Goal: Information Seeking & Learning: Learn about a topic

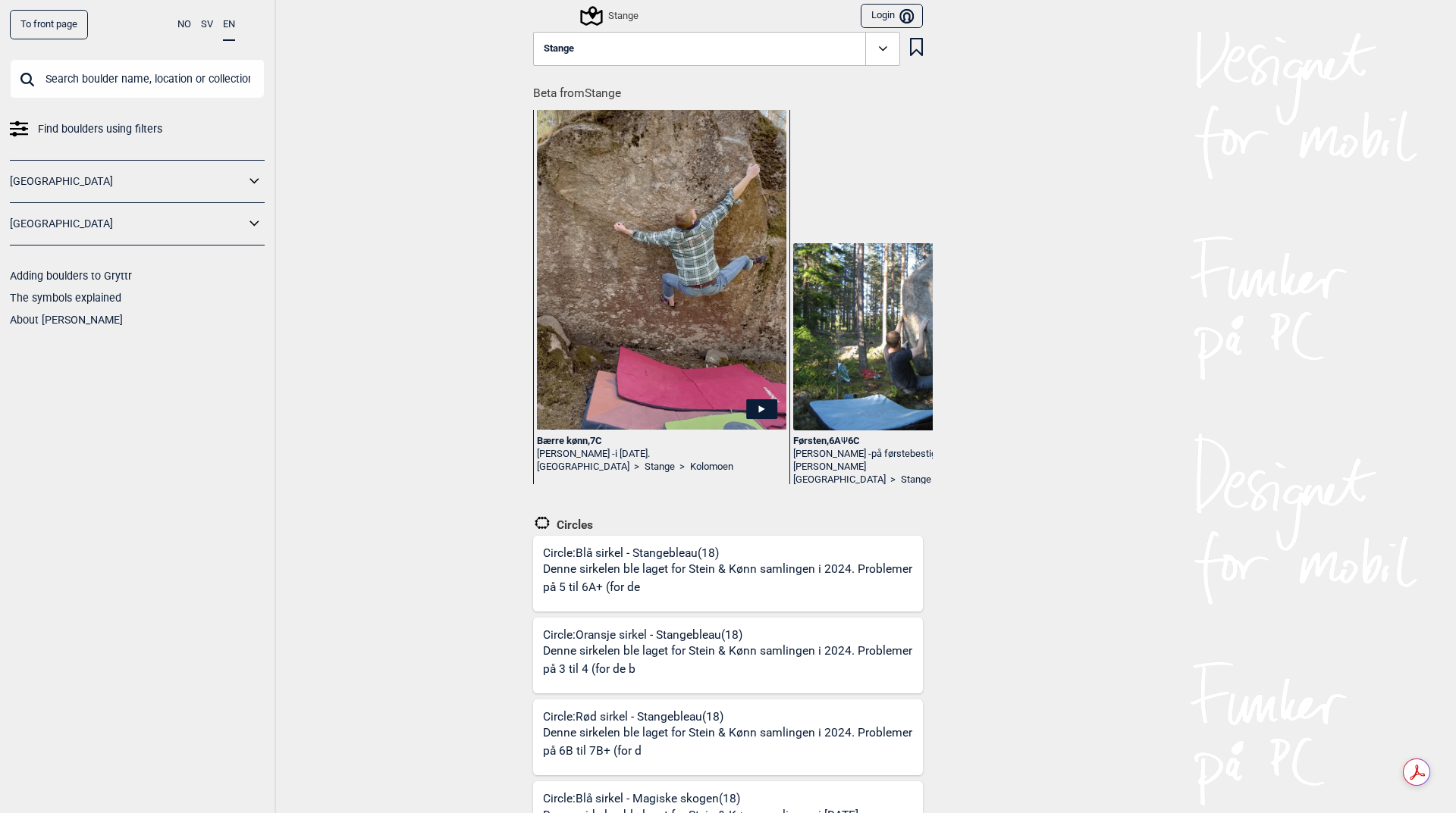
click at [596, 18] on icon at bounding box center [590, 15] width 28 height 28
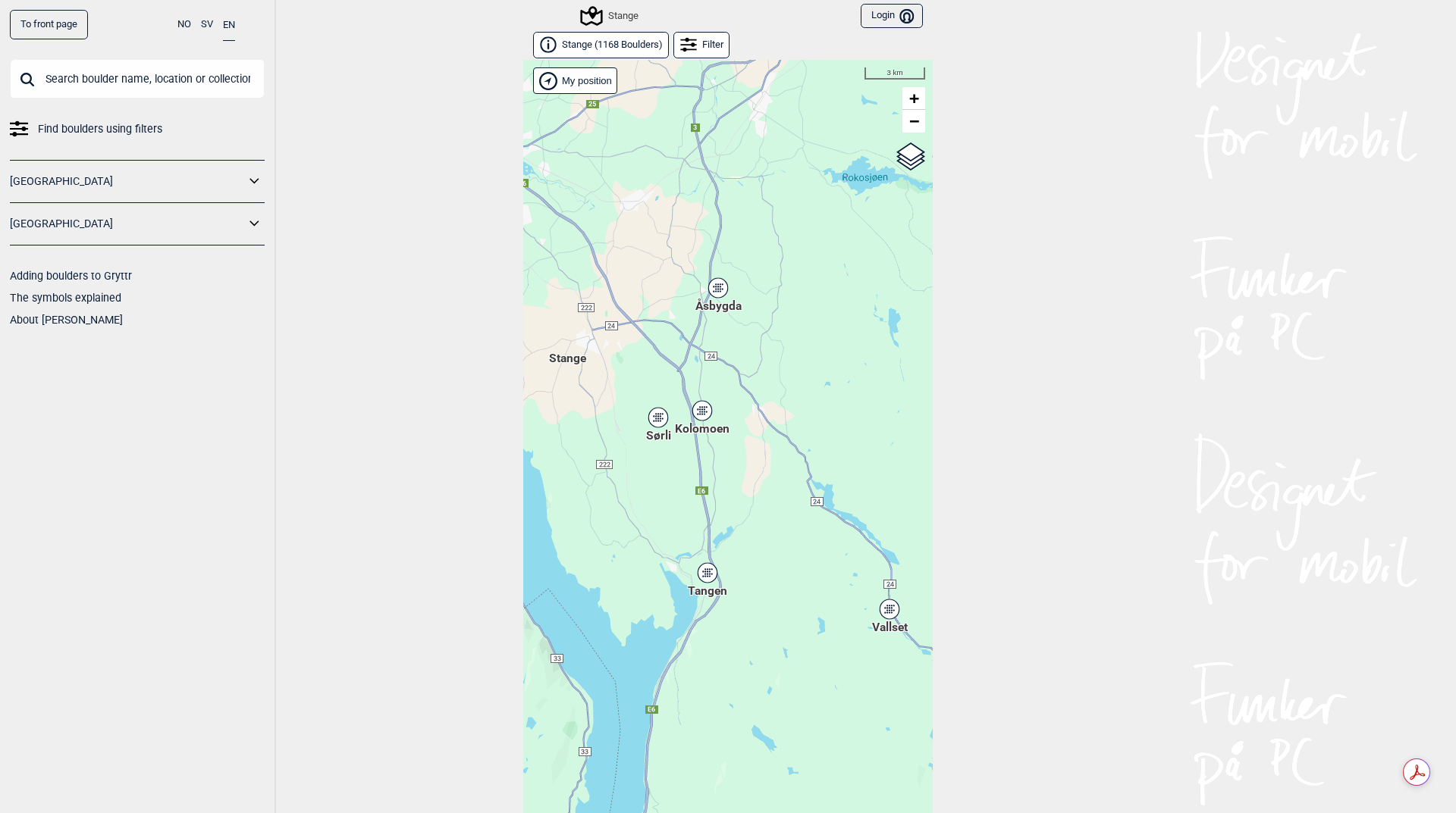
click at [54, 17] on link "To front page" at bounding box center [48, 24] width 78 height 29
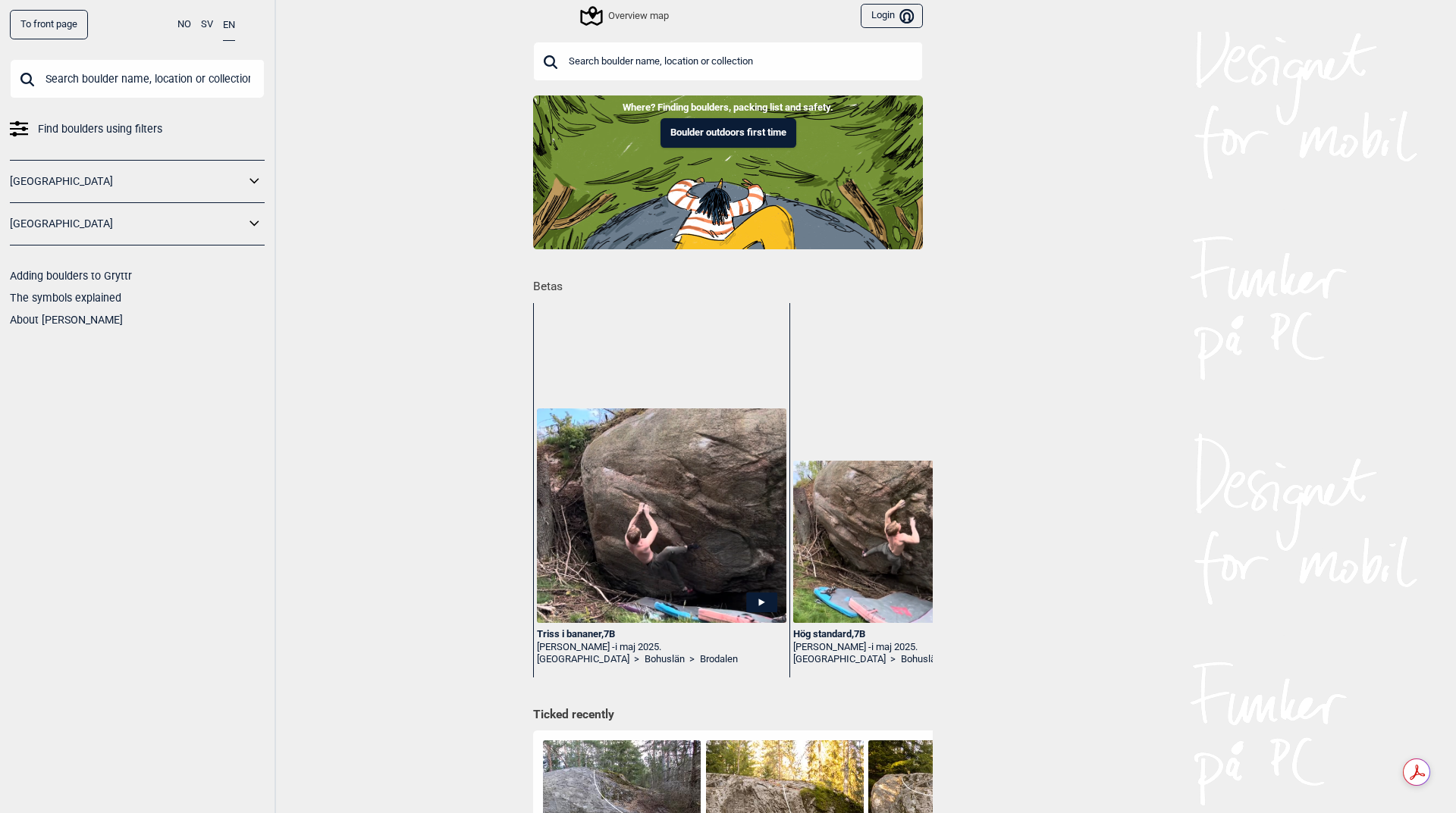
click at [250, 185] on icon at bounding box center [255, 182] width 20 height 22
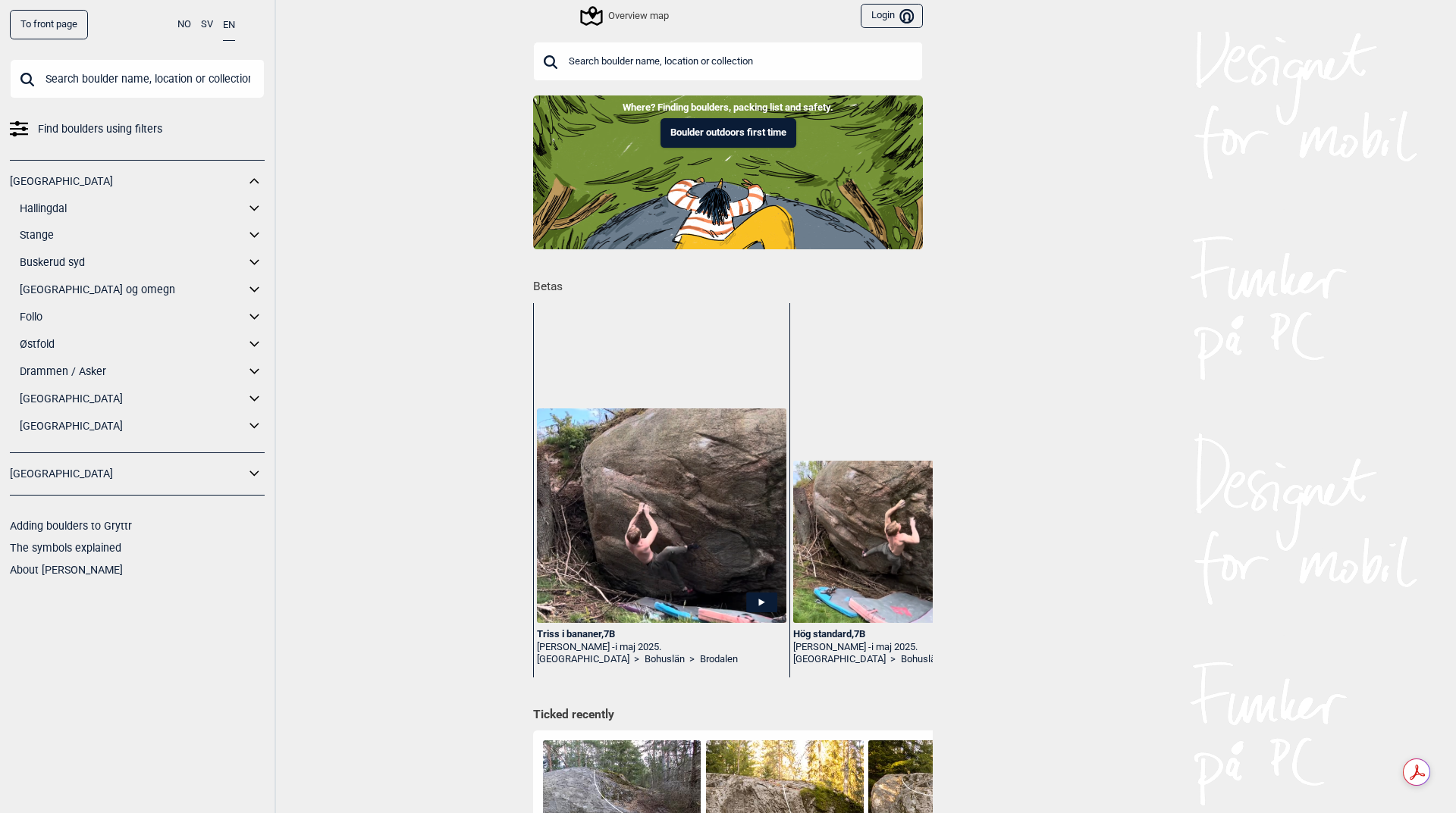
click at [252, 211] on icon at bounding box center [255, 209] width 20 height 22
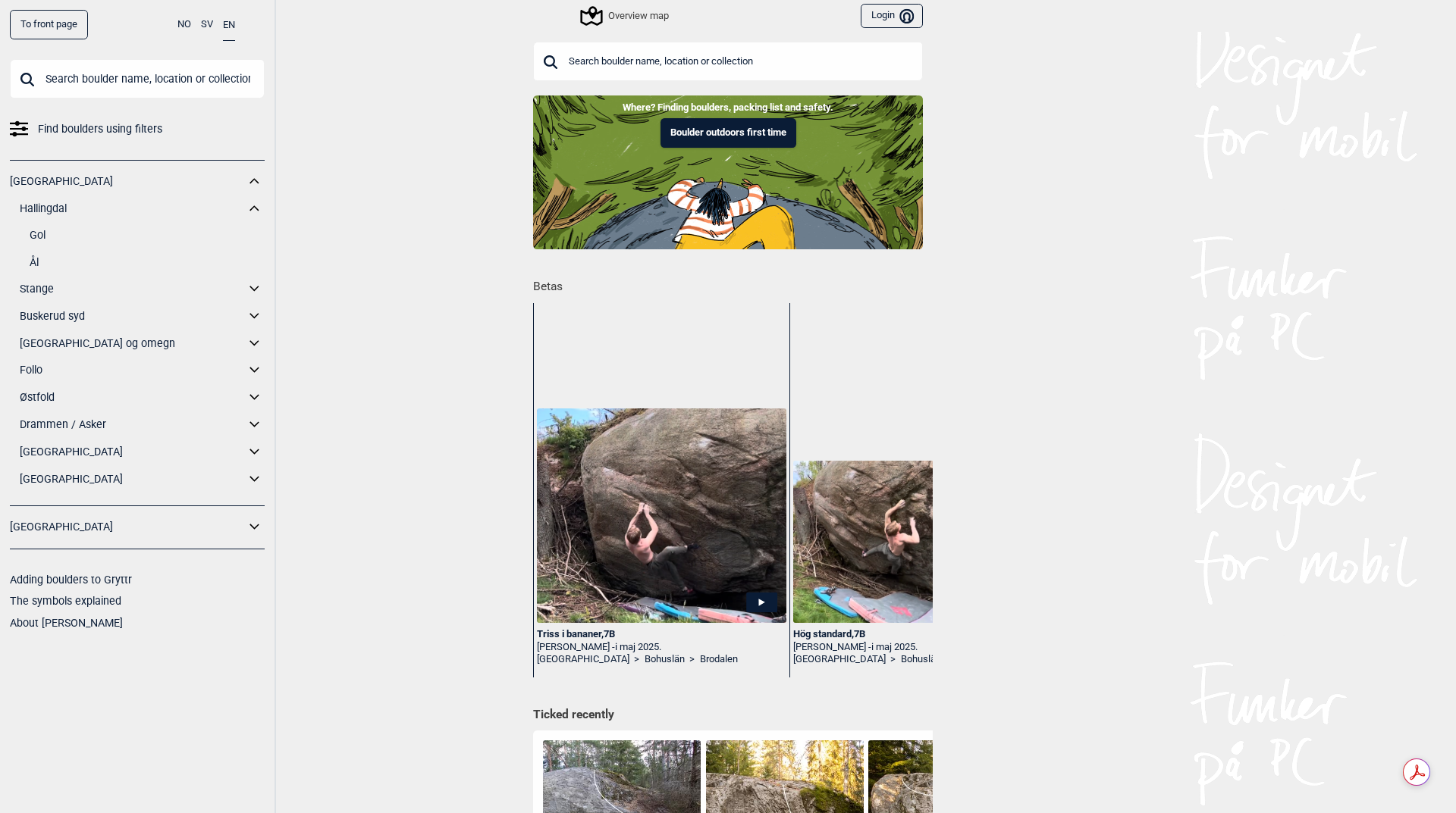
click at [33, 263] on link "Ål" at bounding box center [146, 263] width 235 height 22
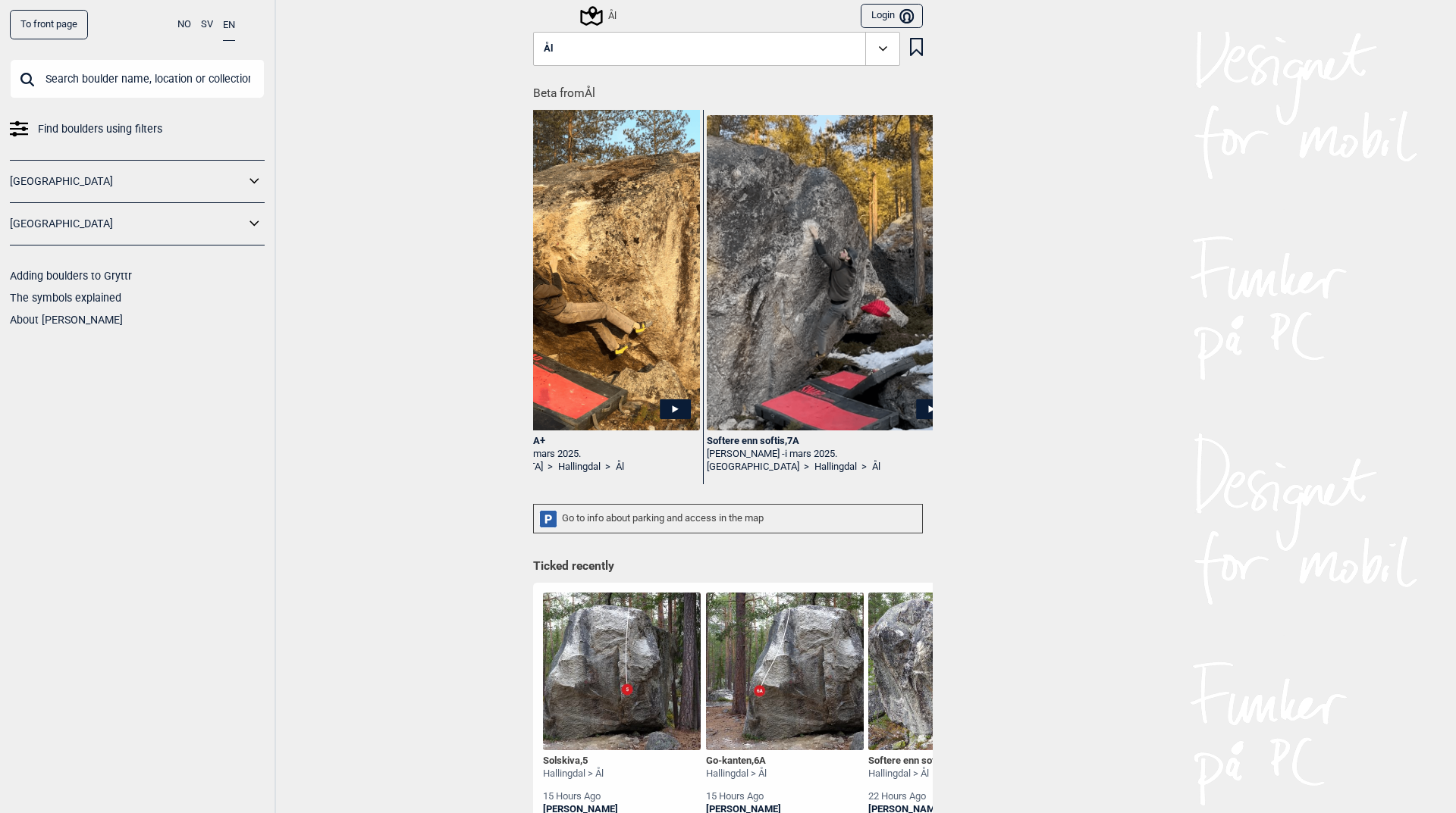
scroll to position [0, 876]
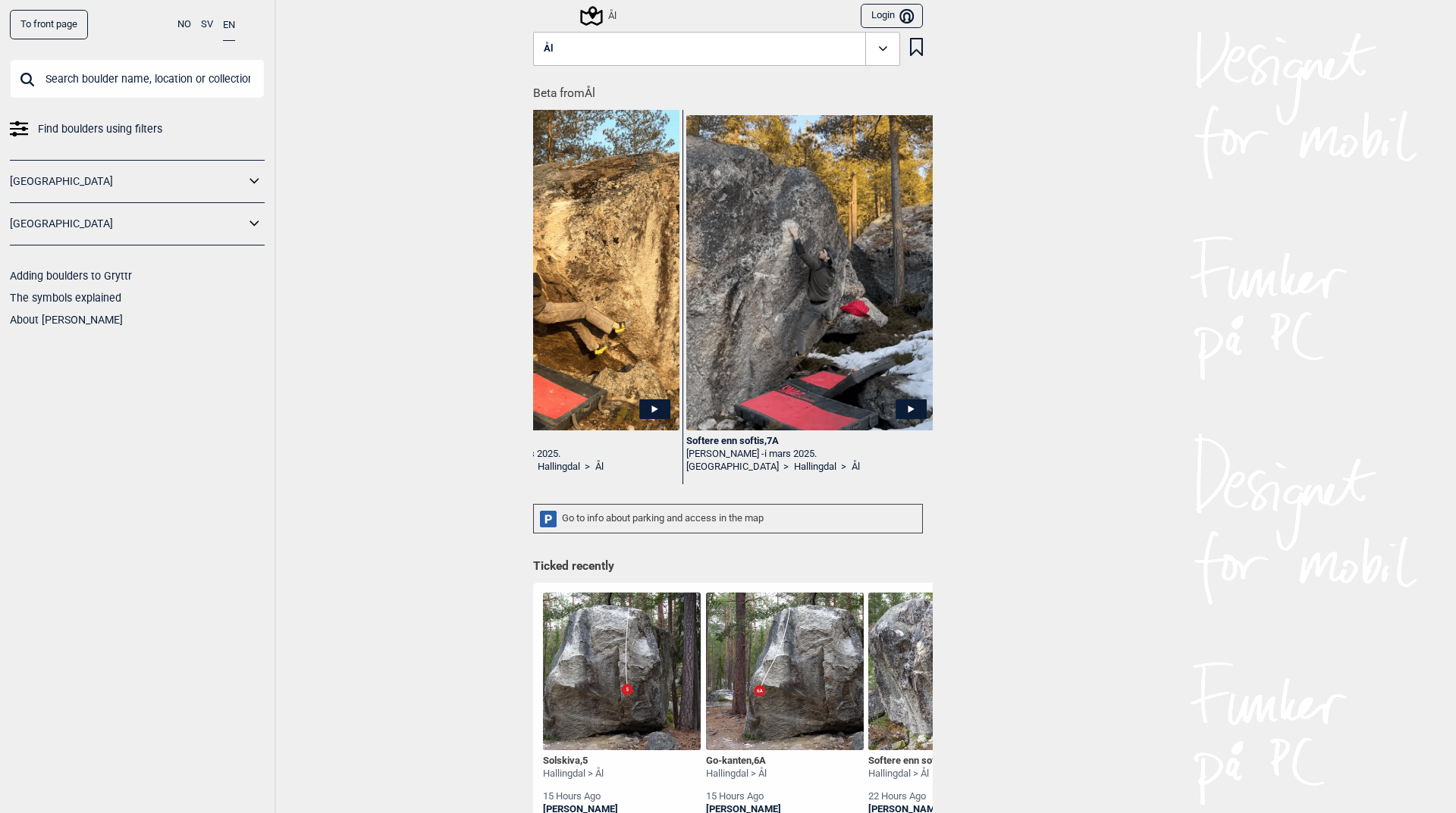
click at [610, 14] on div "Ål" at bounding box center [600, 15] width 34 height 18
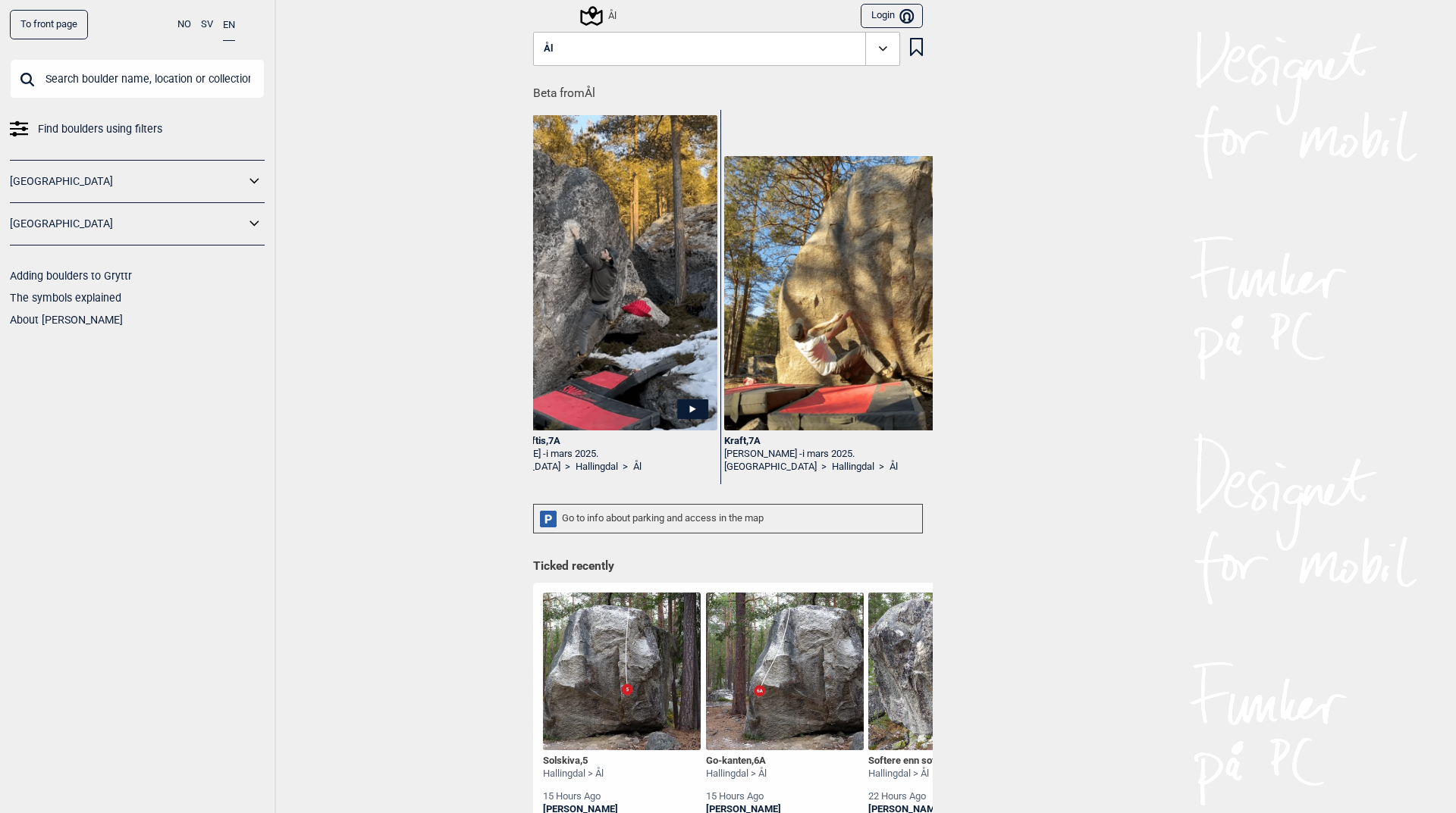
scroll to position [0, 896]
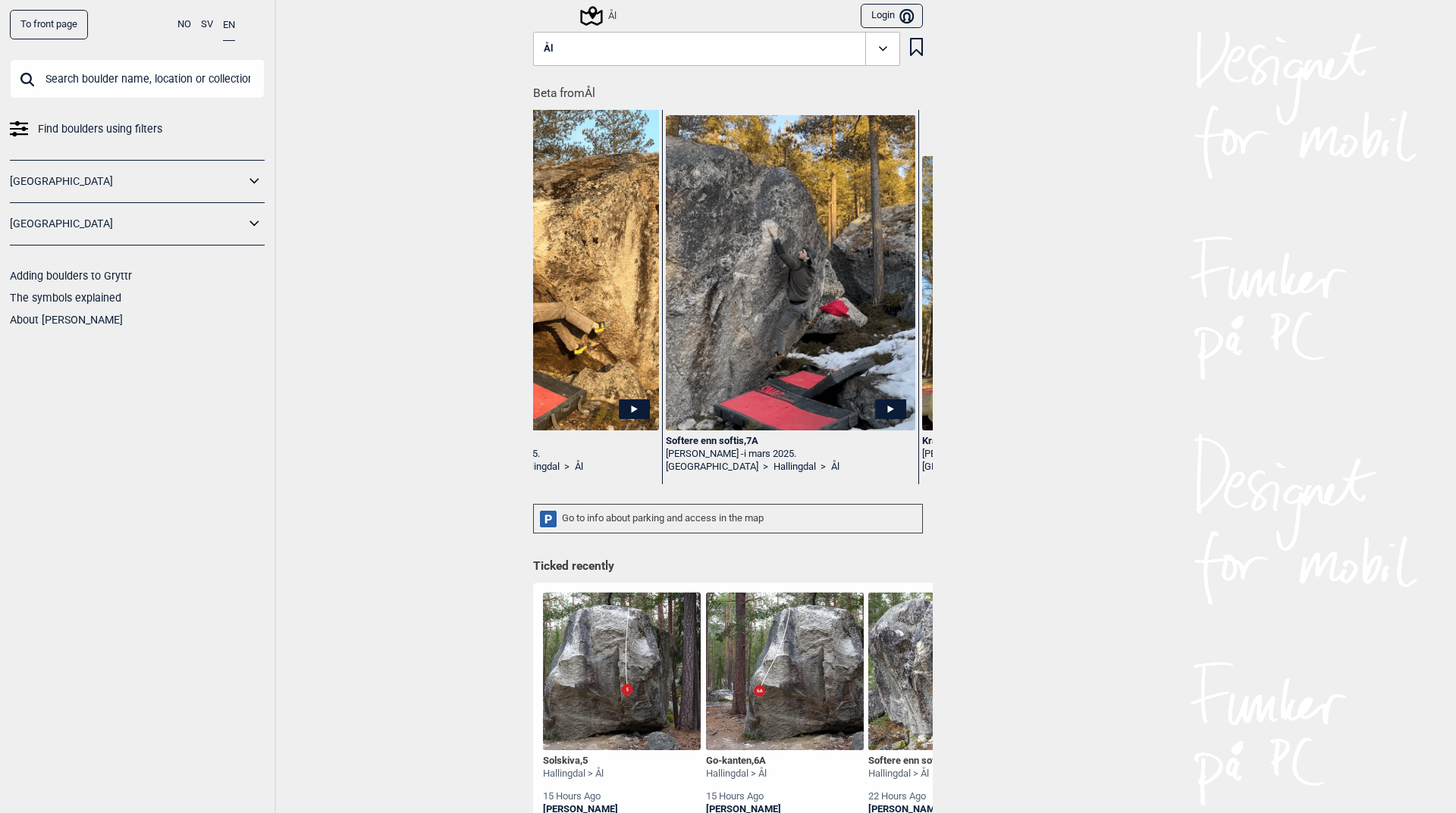
click at [762, 265] on img at bounding box center [791, 273] width 250 height 316
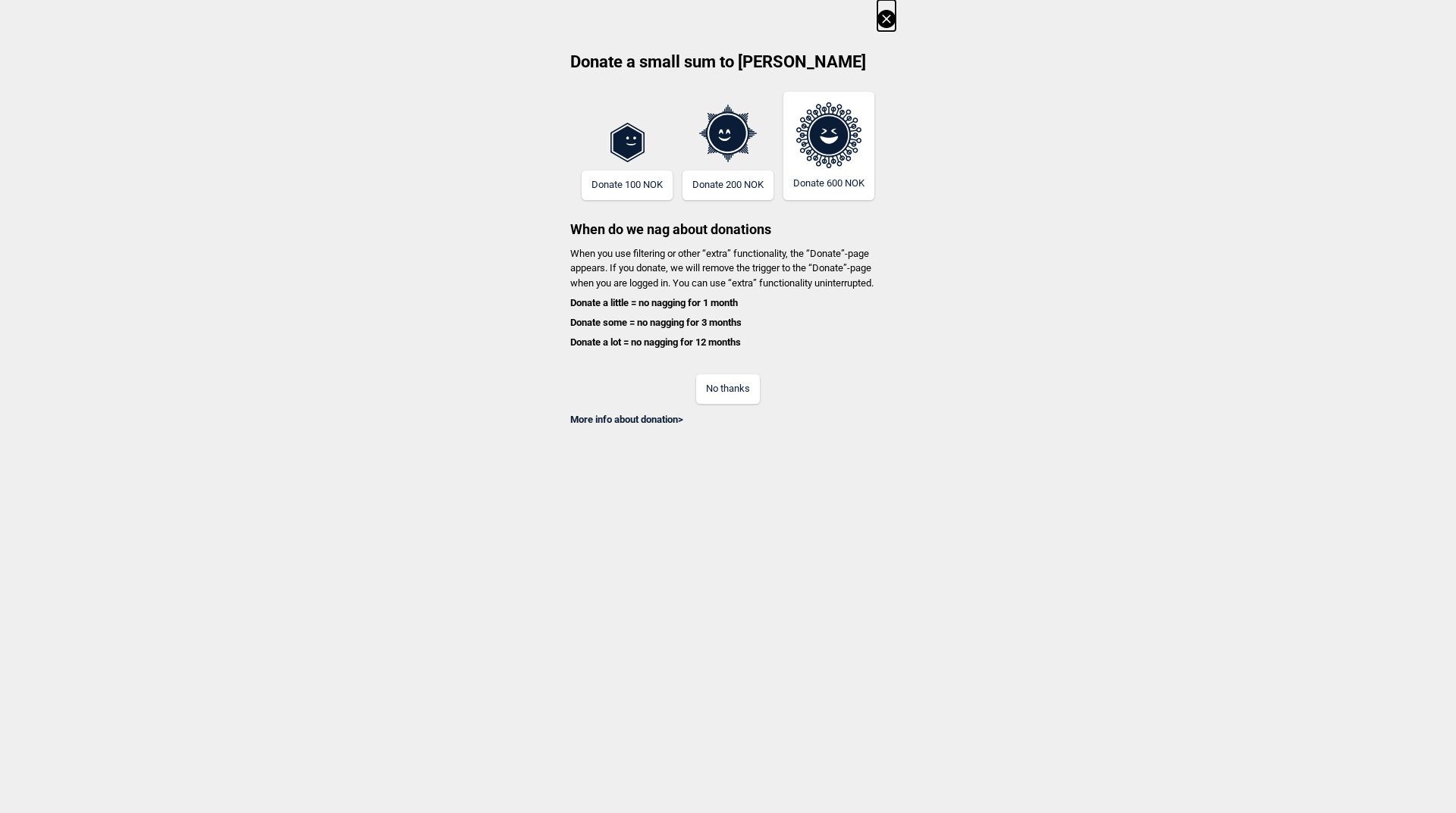
click at [897, 13] on div "Donate a small sum to Gryttr Donate 100 NOK Donate 200 NOK Donate 600 NOK When …" at bounding box center [728, 213] width 1456 height 427
click at [889, 13] on icon at bounding box center [885, 18] width 18 height 18
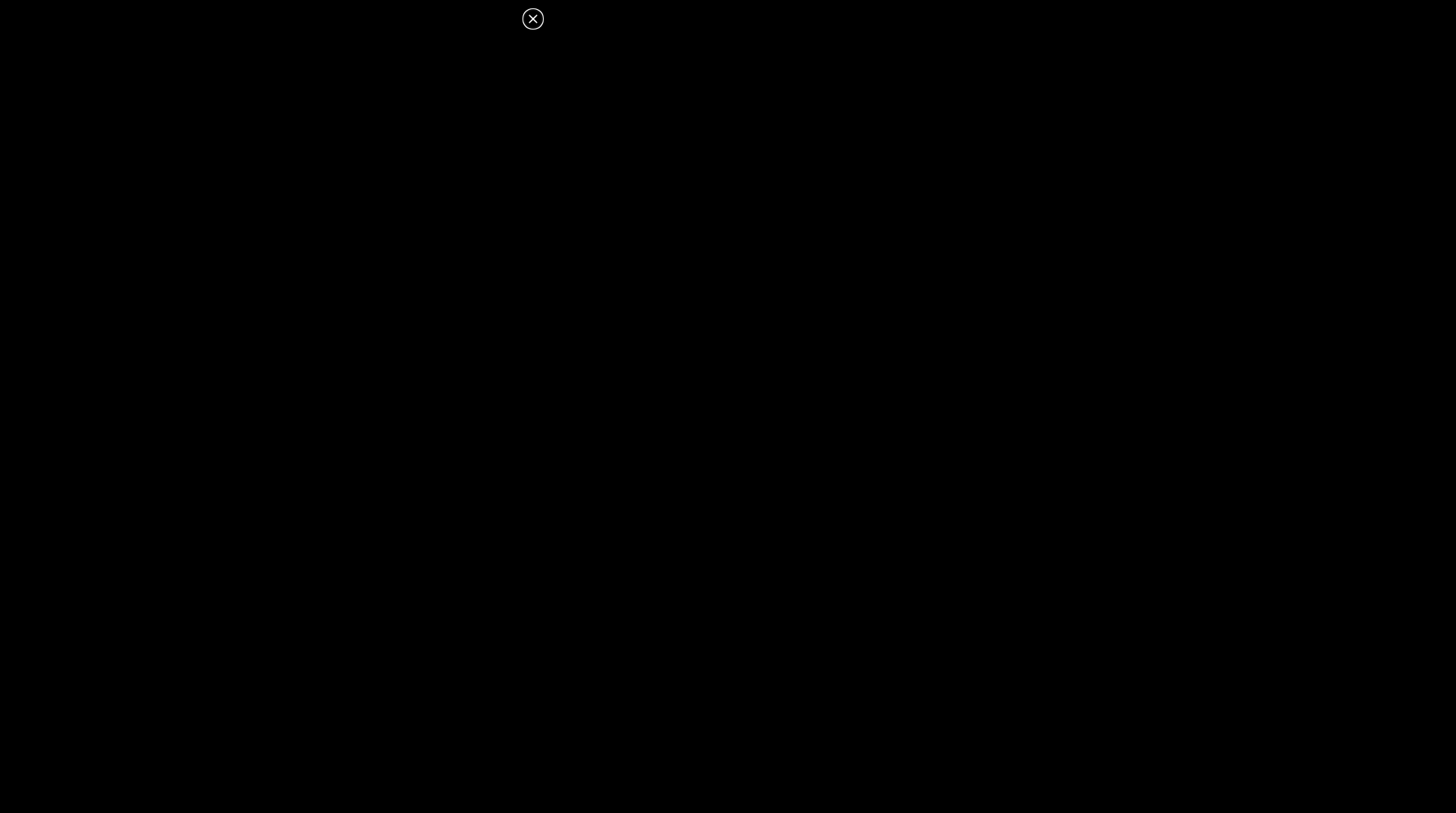
click at [677, 519] on dialog at bounding box center [728, 406] width 1456 height 813
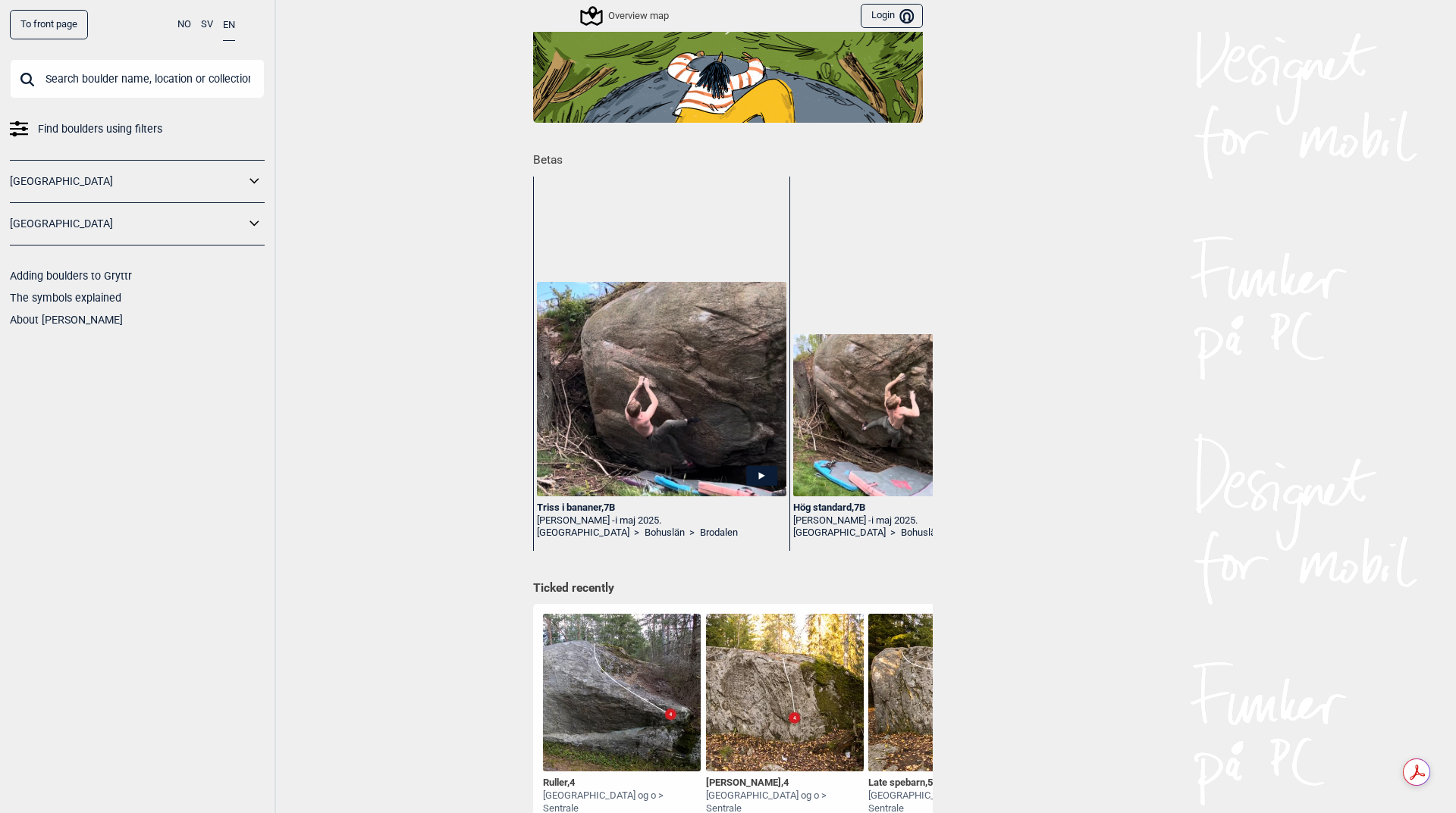
scroll to position [303, 0]
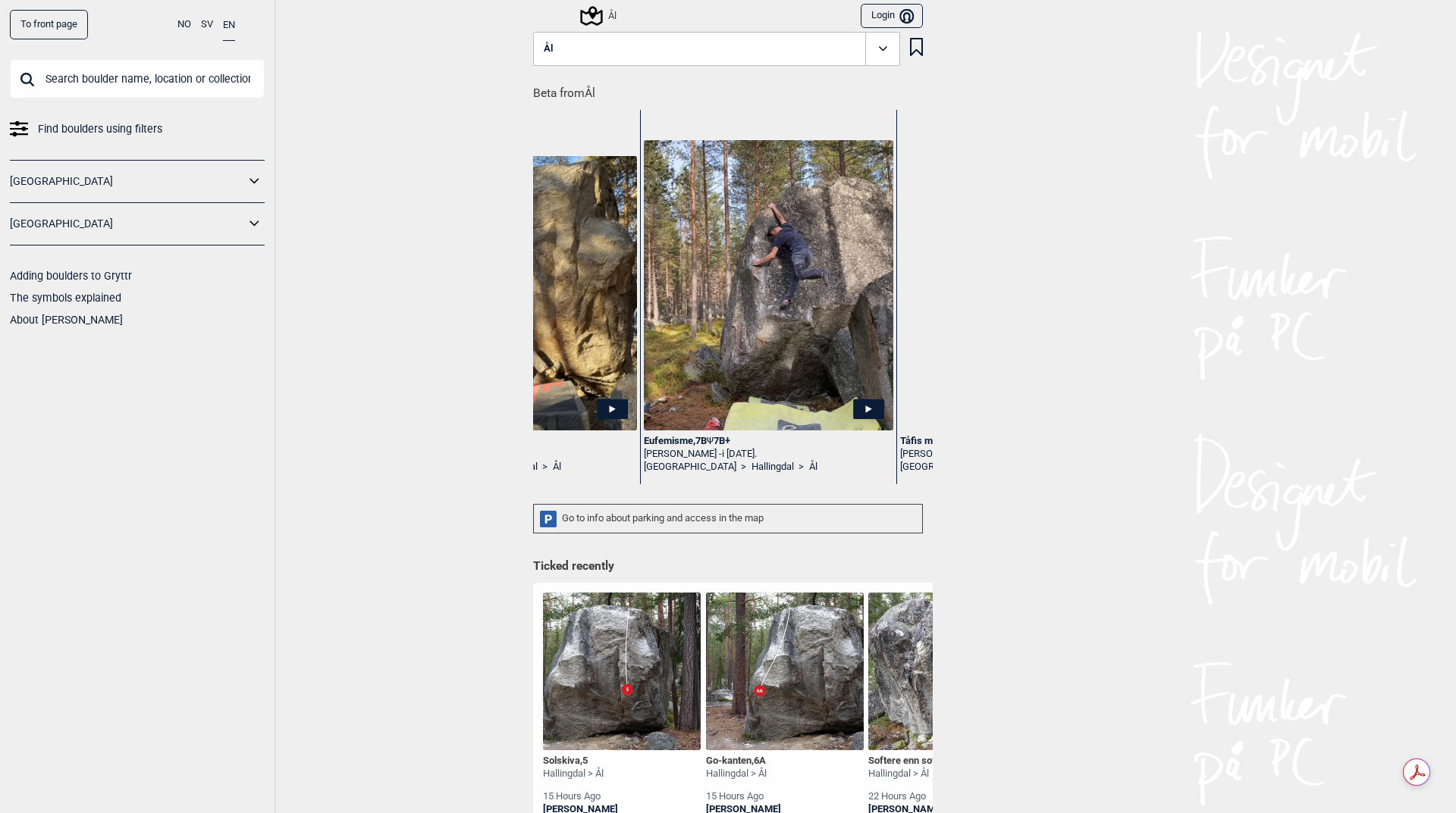
scroll to position [0, 1446]
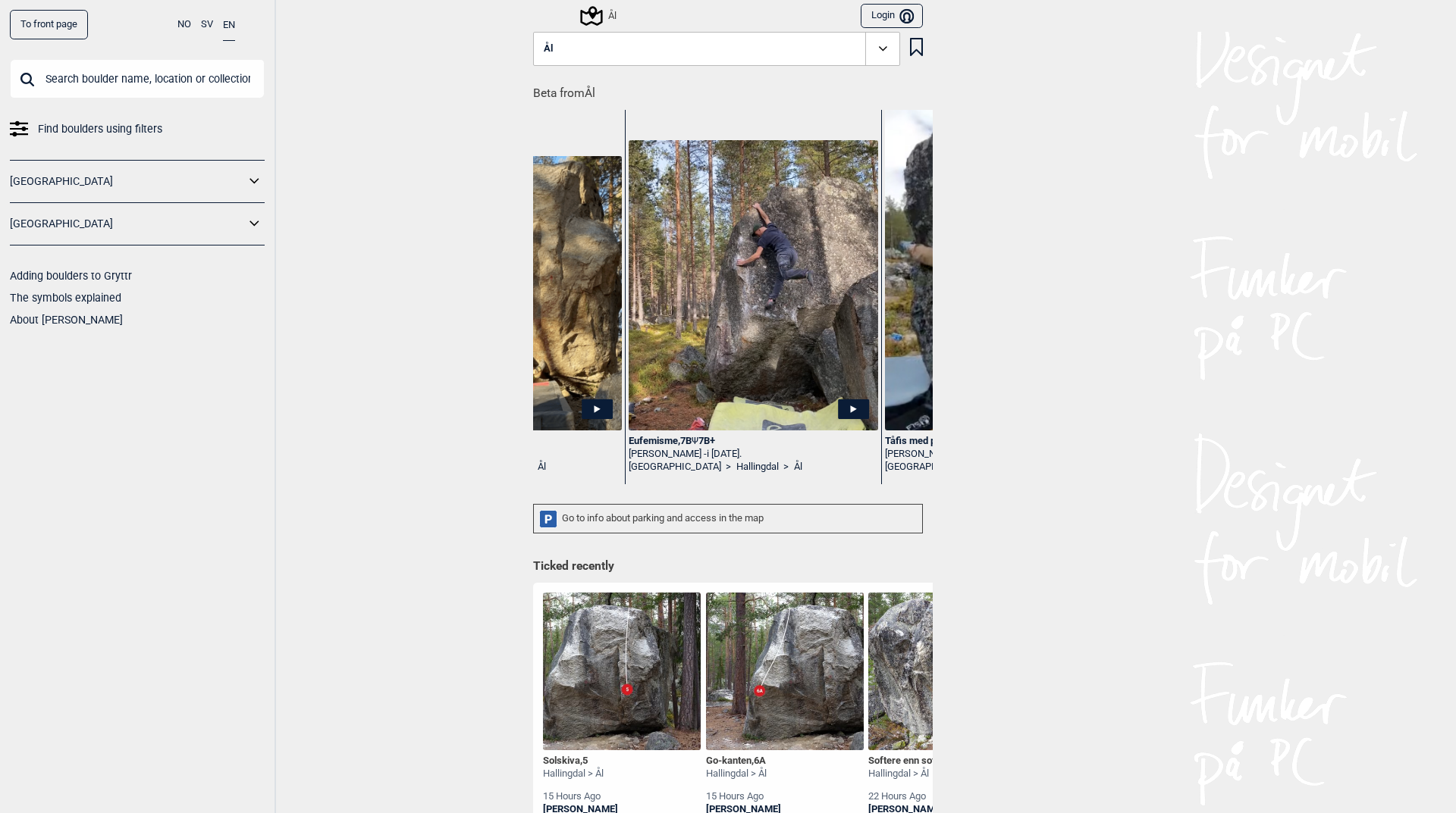
click at [648, 443] on div "Eufemisme , 7B Ψ 7B+" at bounding box center [753, 441] width 250 height 13
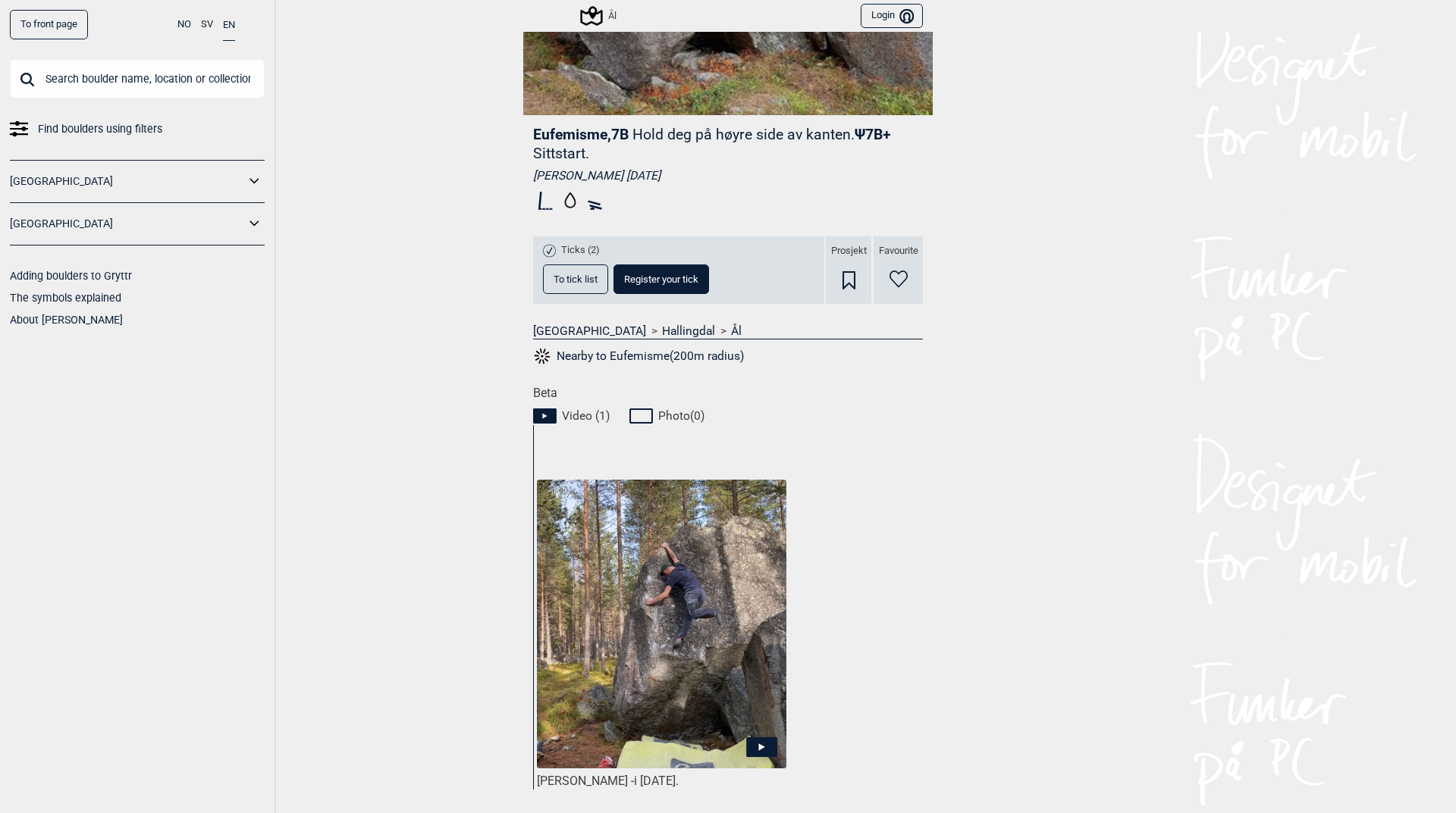
scroll to position [278, 0]
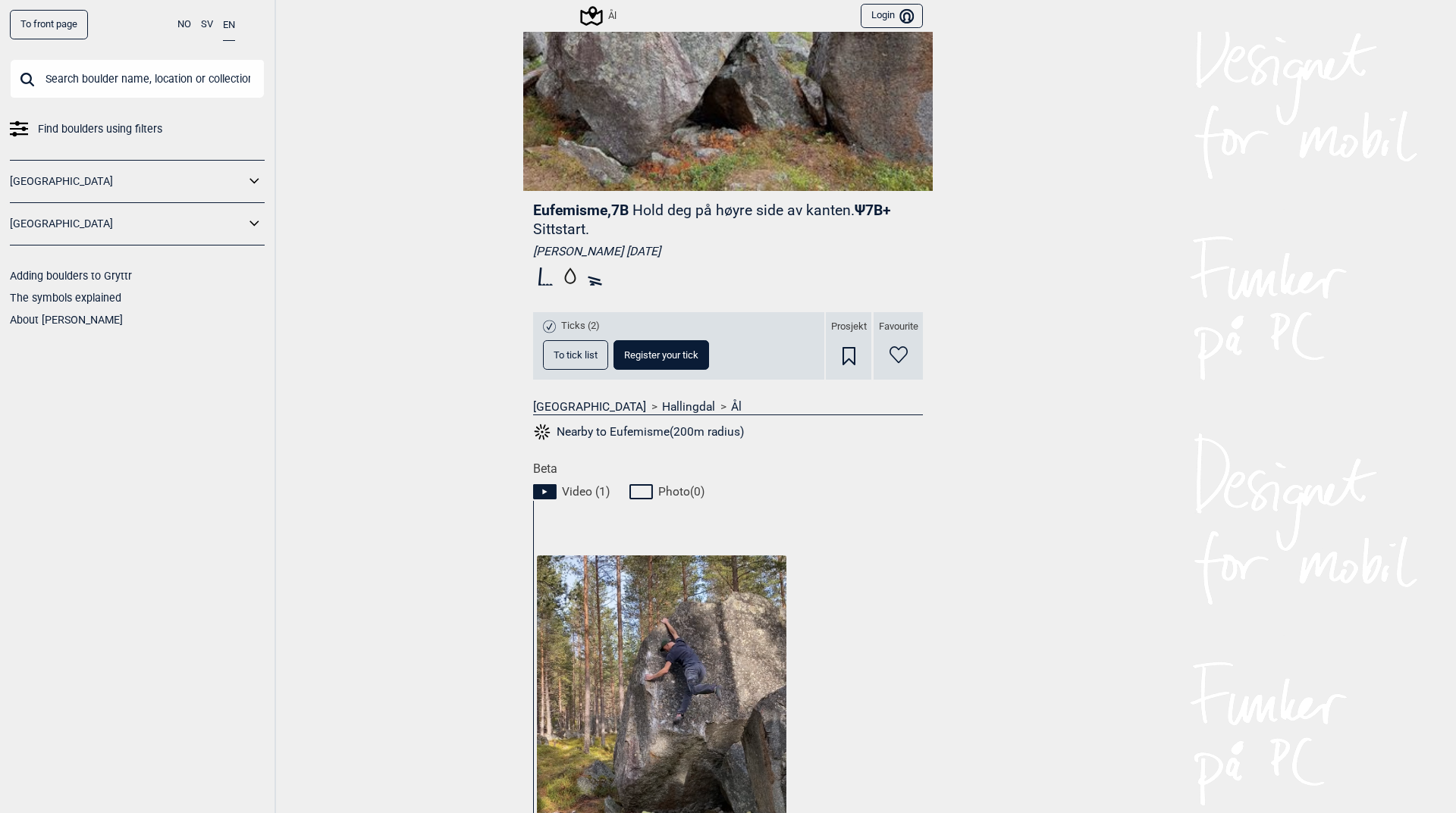
click at [546, 357] on button "To tick list" at bounding box center [576, 355] width 65 height 29
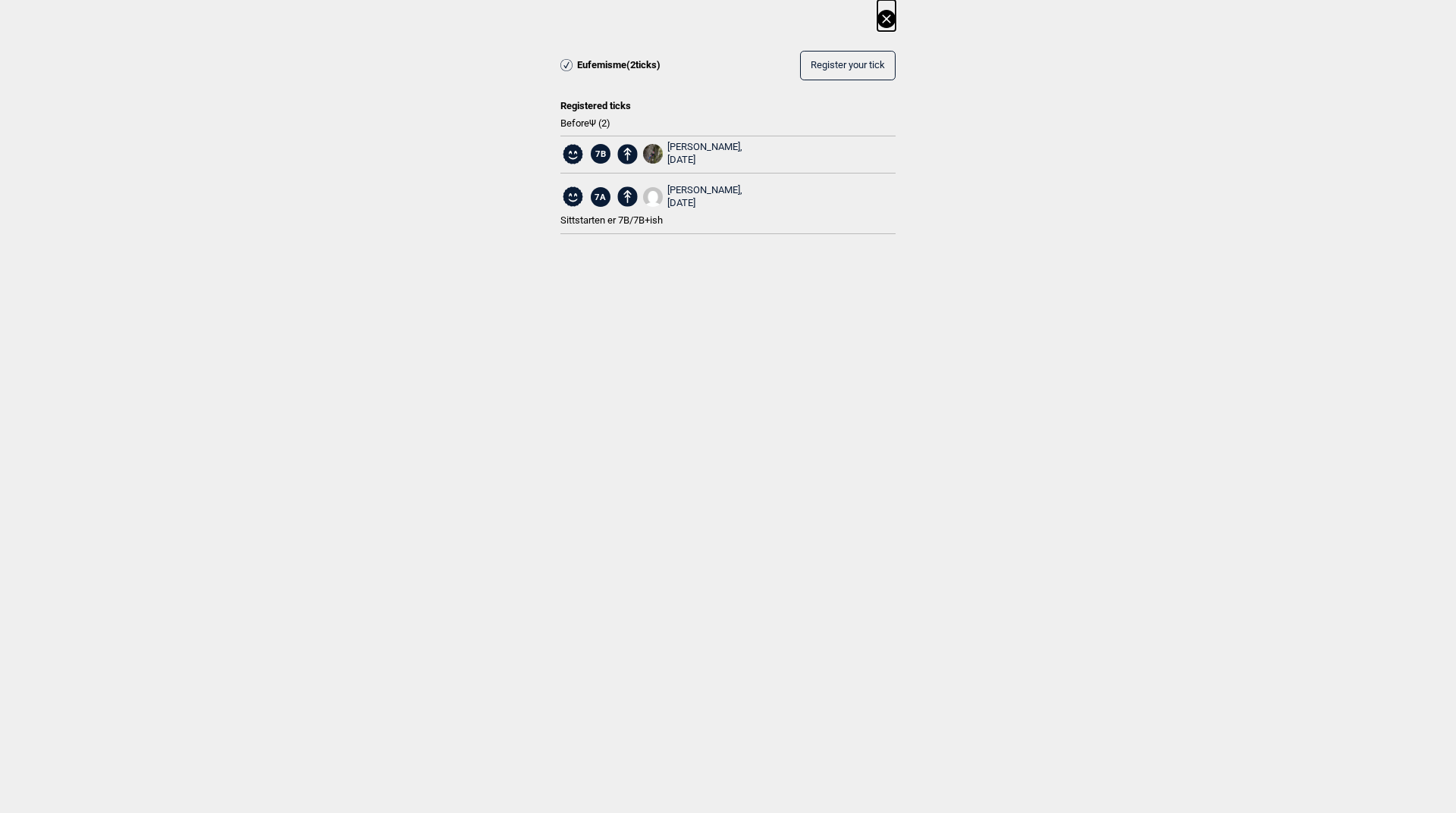
click at [889, 16] on icon at bounding box center [886, 19] width 9 height 9
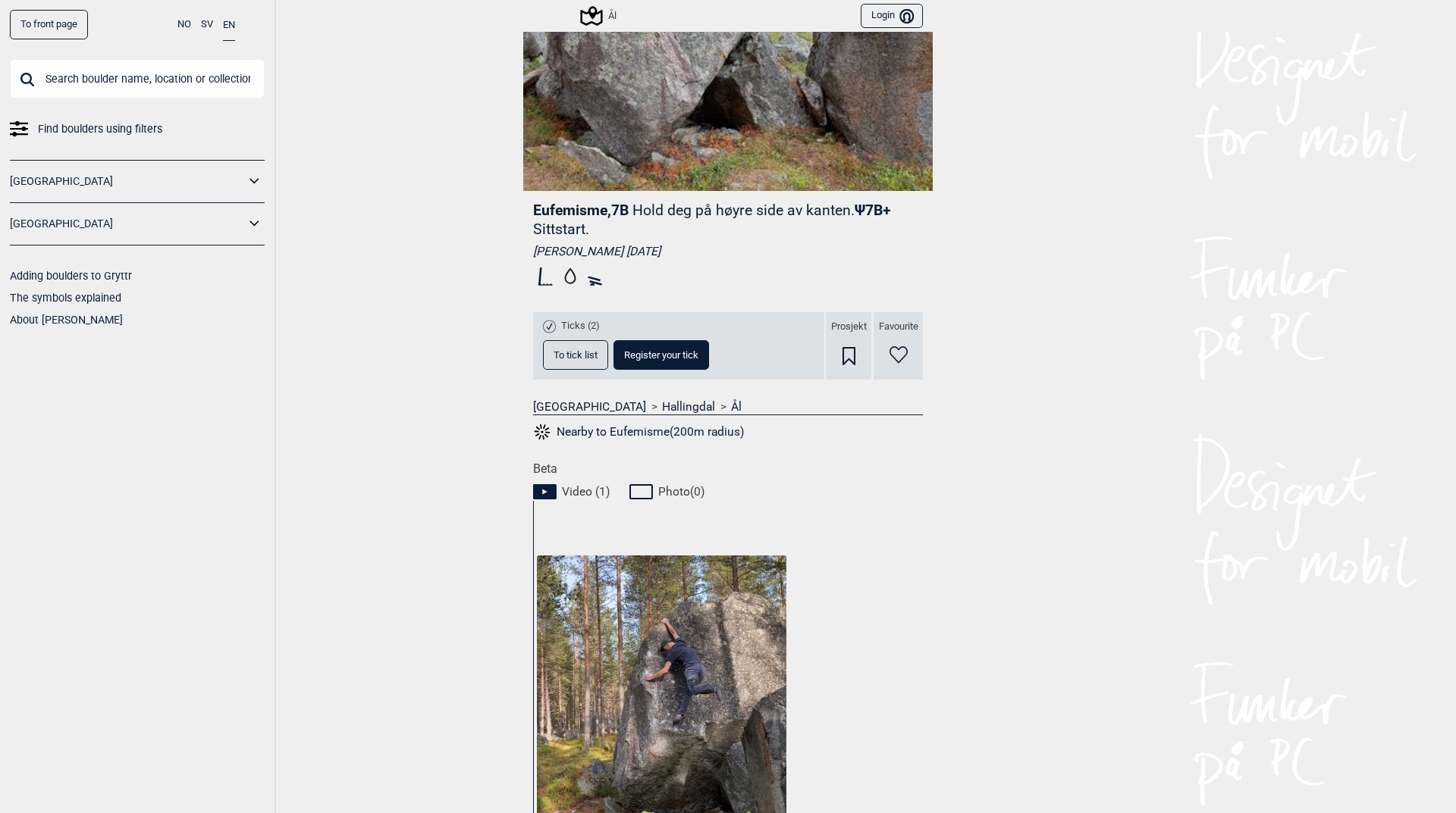
click at [67, 78] on input "text" at bounding box center [137, 79] width 255 height 40
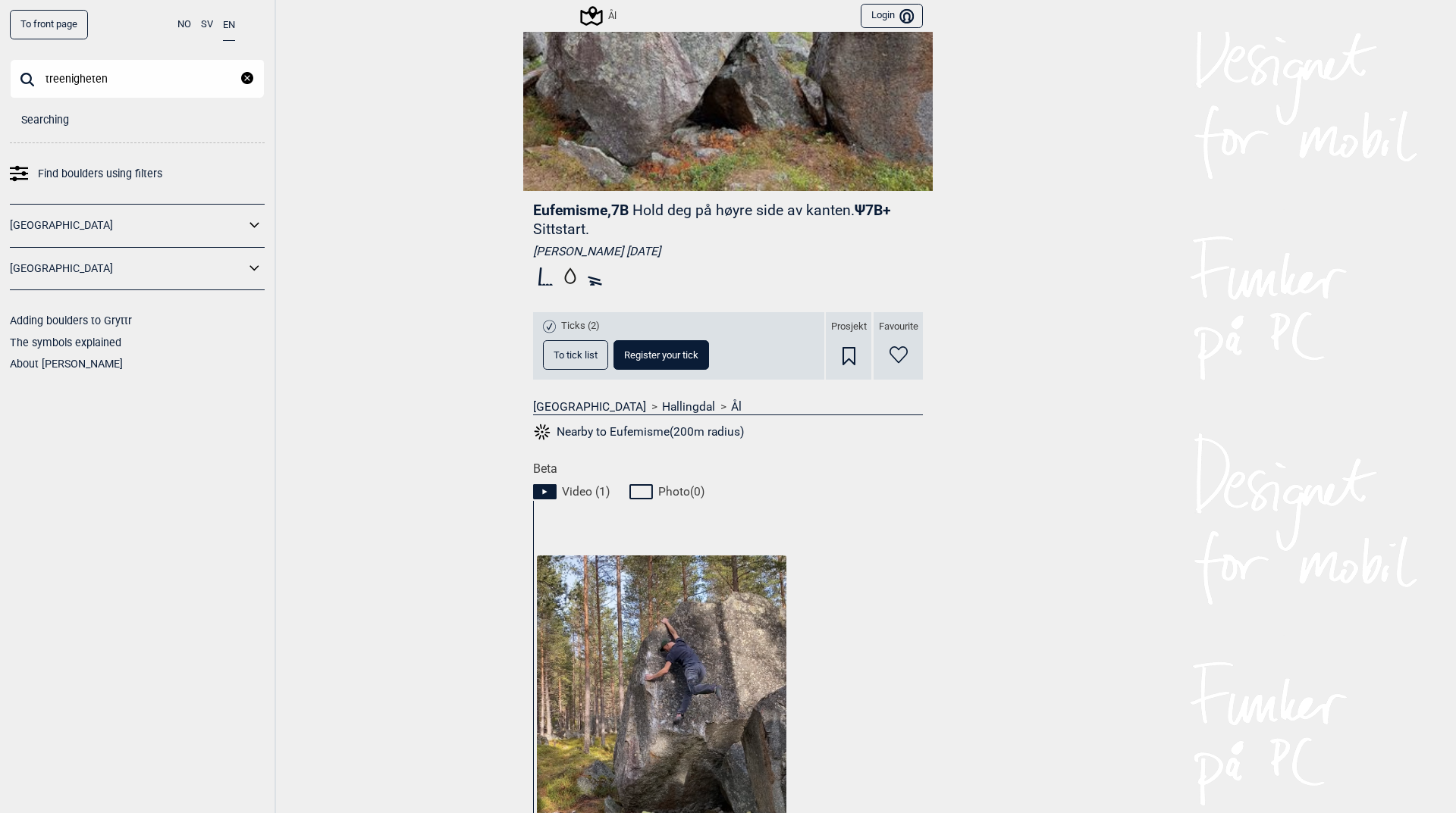
type input "treenigheten"
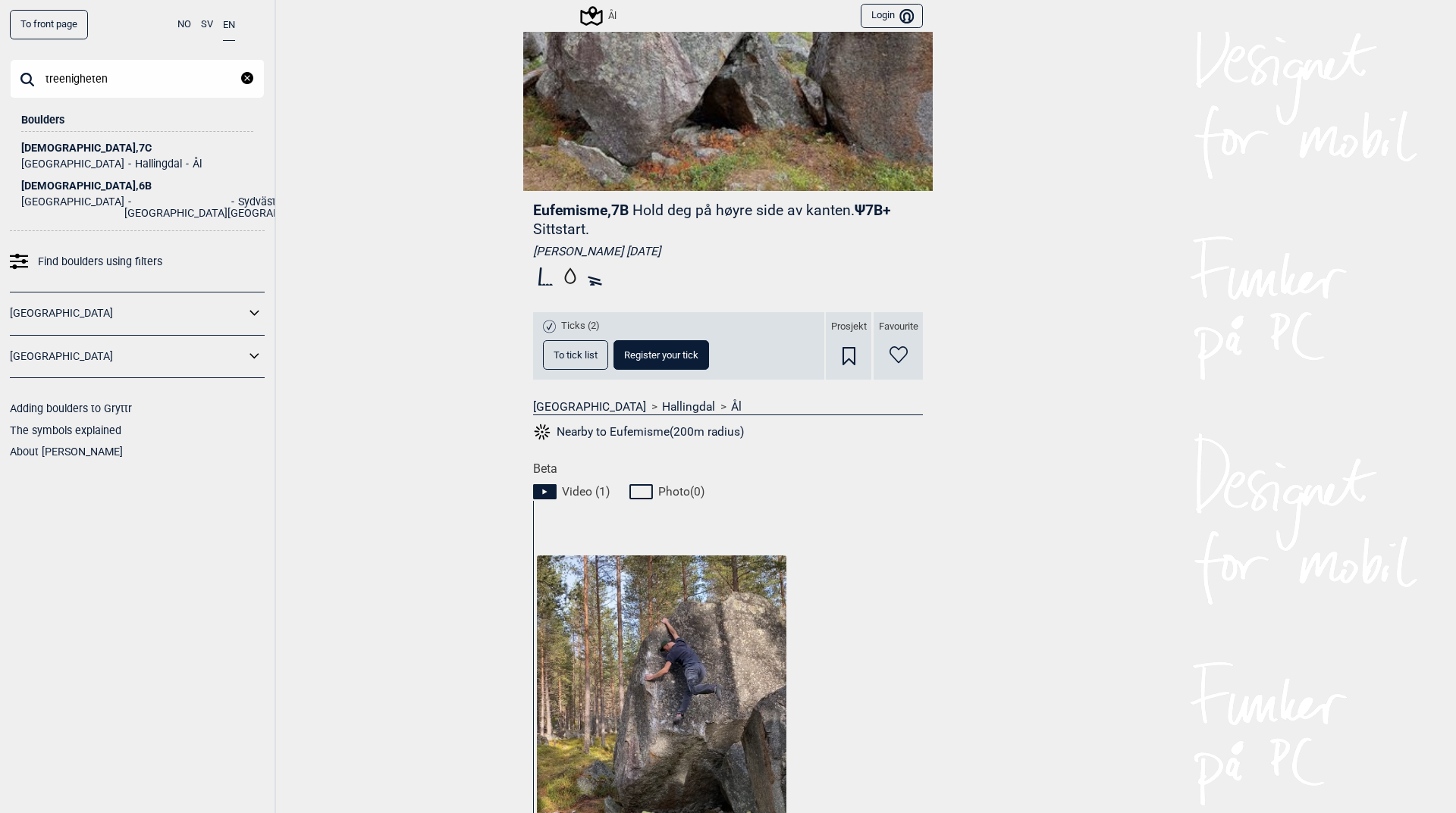
click at [54, 145] on div "Treenigheten , 7C" at bounding box center [138, 148] width 232 height 11
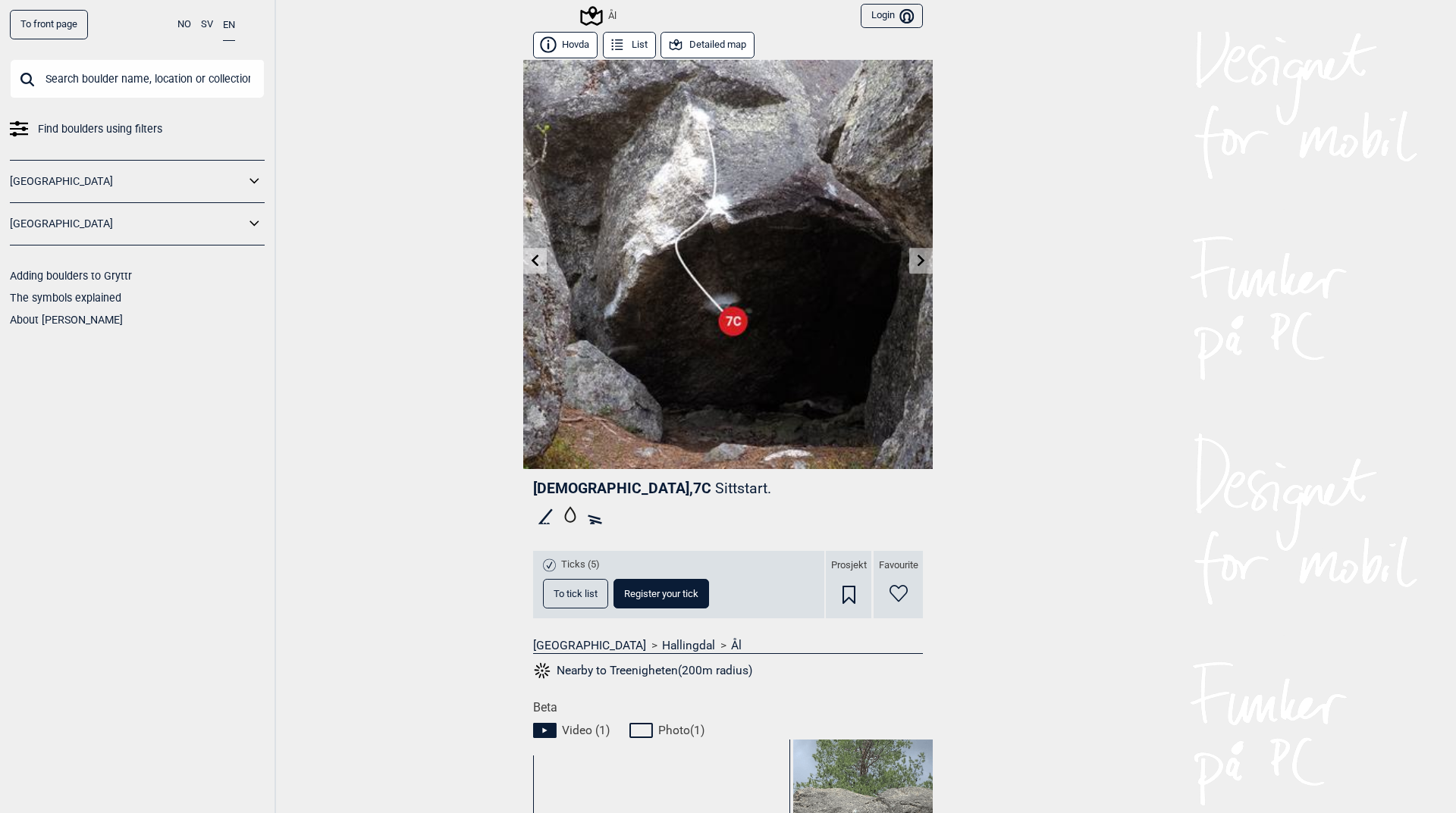
click at [381, 478] on div "To front page NO SV EN Find boulders using filters [GEOGRAPHIC_DATA] [GEOGRAPHI…" at bounding box center [728, 406] width 1456 height 813
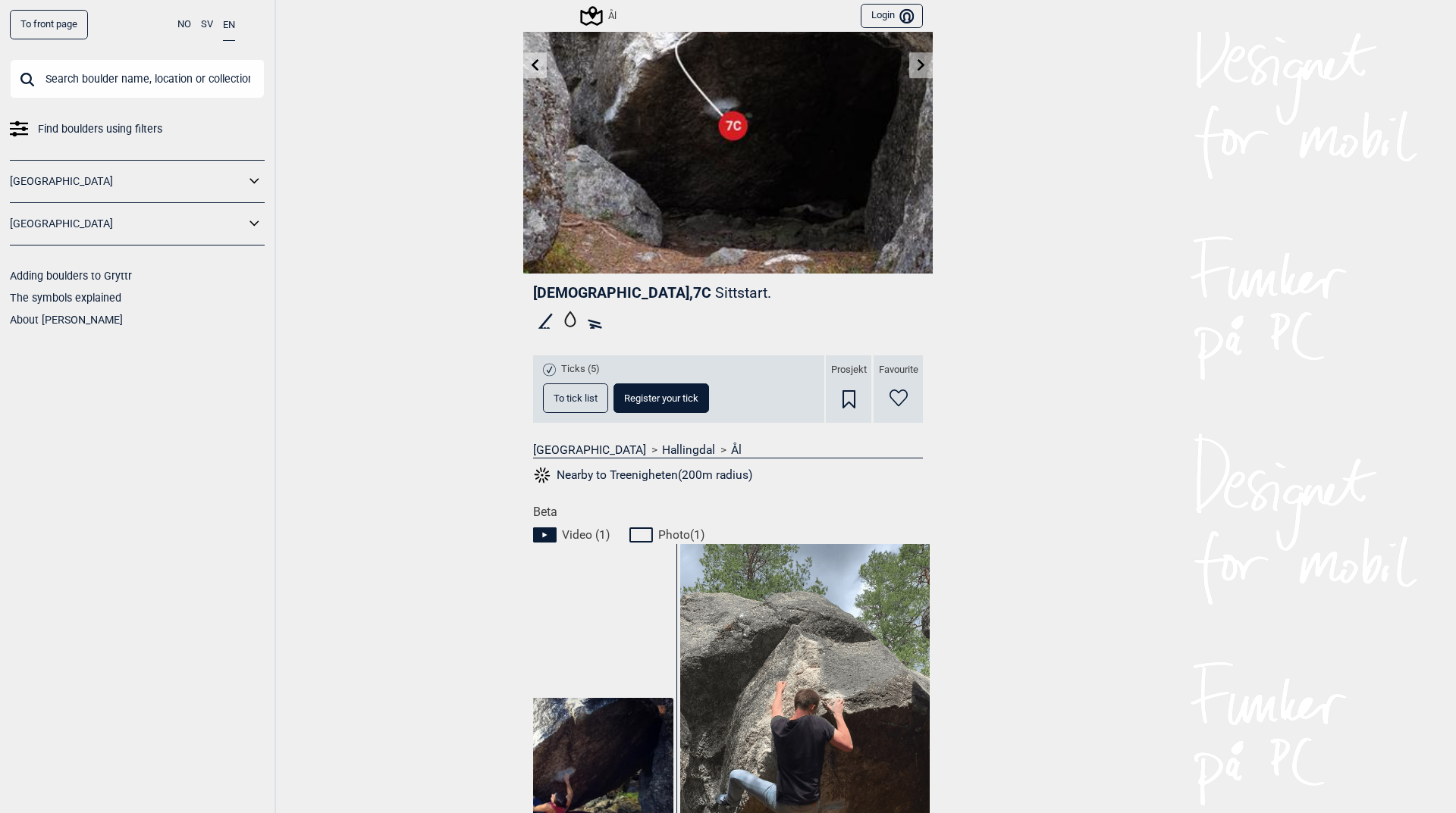
scroll to position [227, 0]
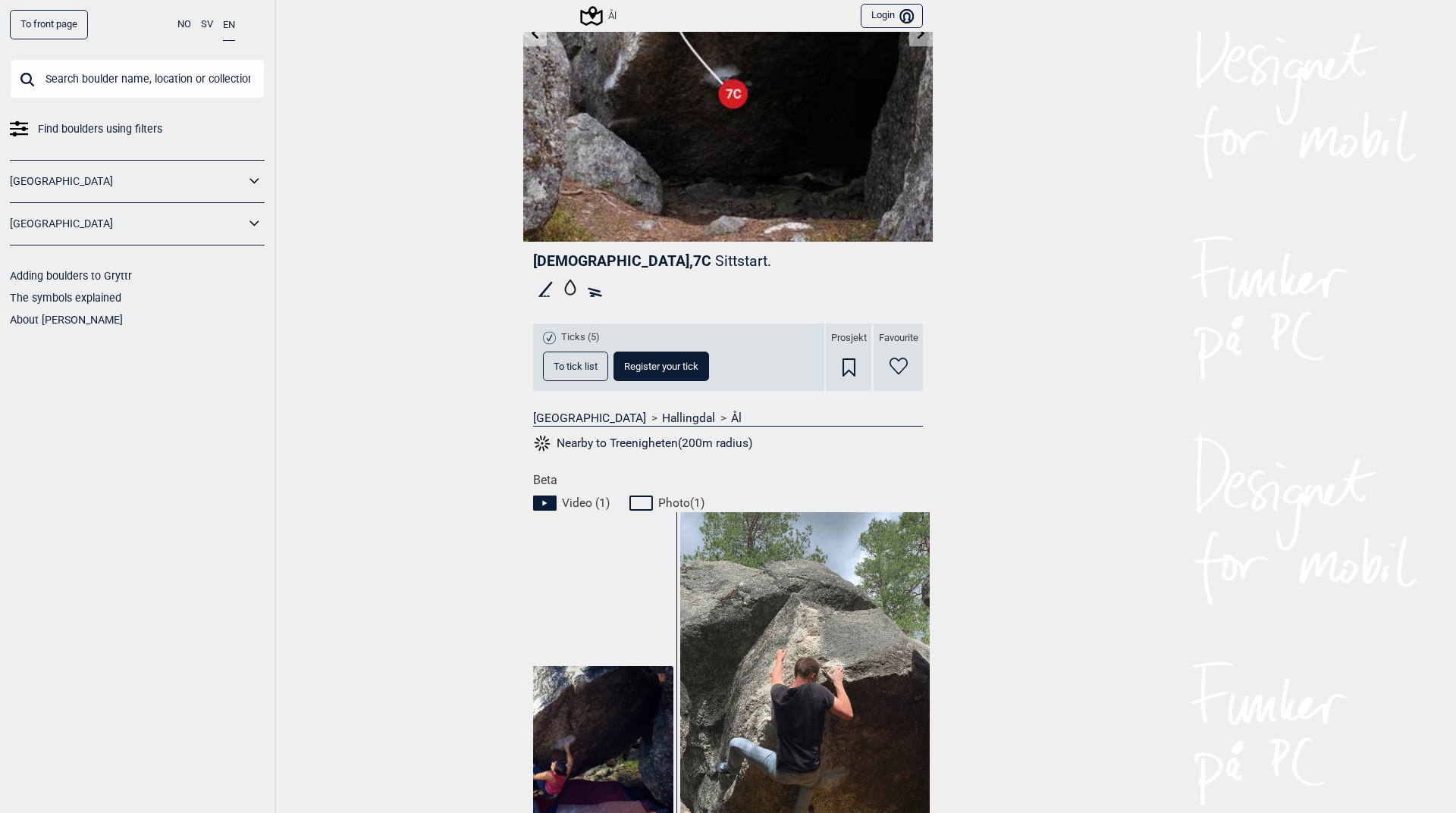
click at [823, 701] on img at bounding box center [805, 685] width 250 height 348
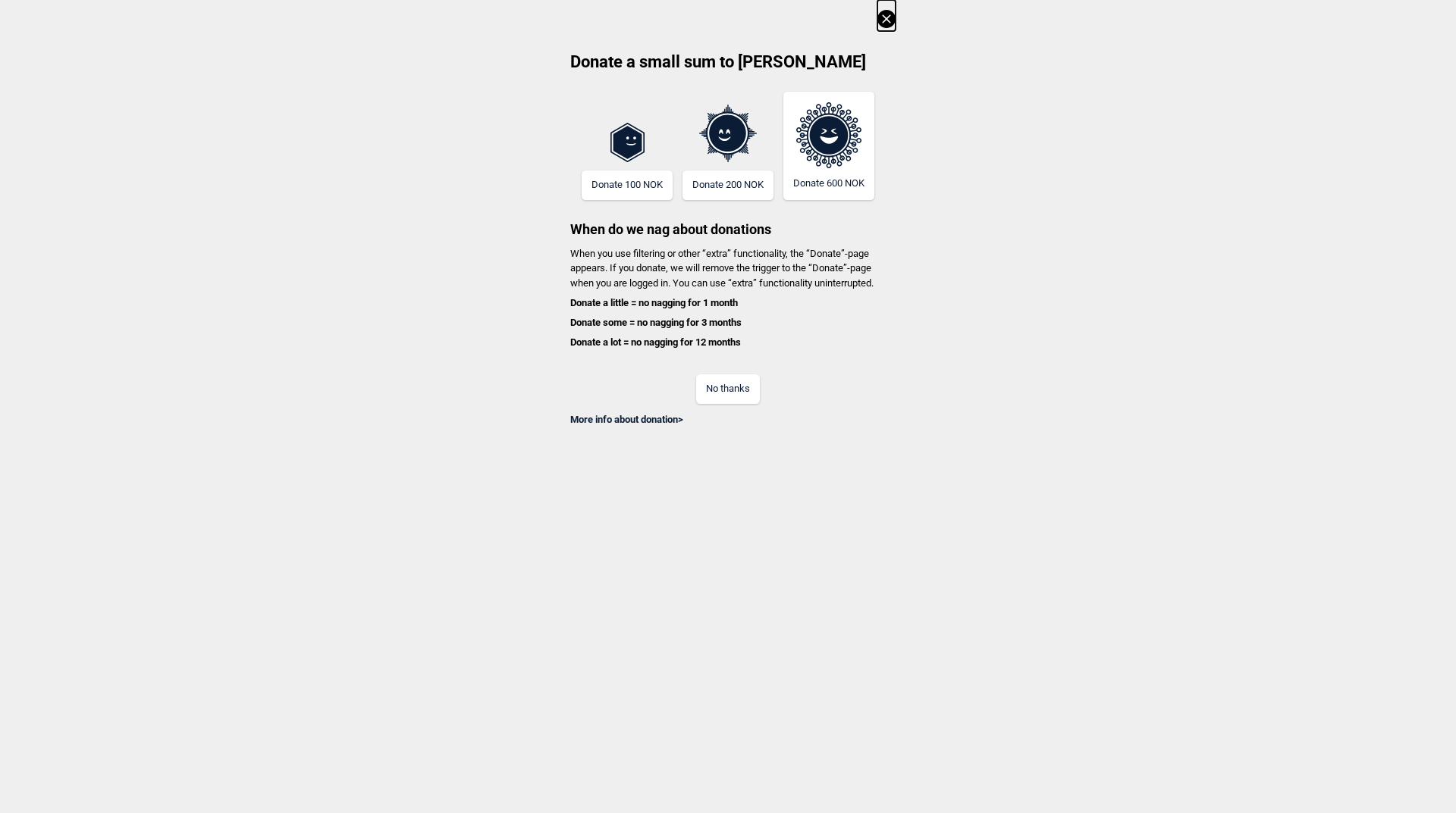
click at [877, 16] on div "Donate a small sum to Gryttr Donate 100 NOK Donate 200 NOK Donate 600 NOK When …" at bounding box center [728, 213] width 1456 height 427
click at [882, 16] on icon at bounding box center [885, 18] width 18 height 18
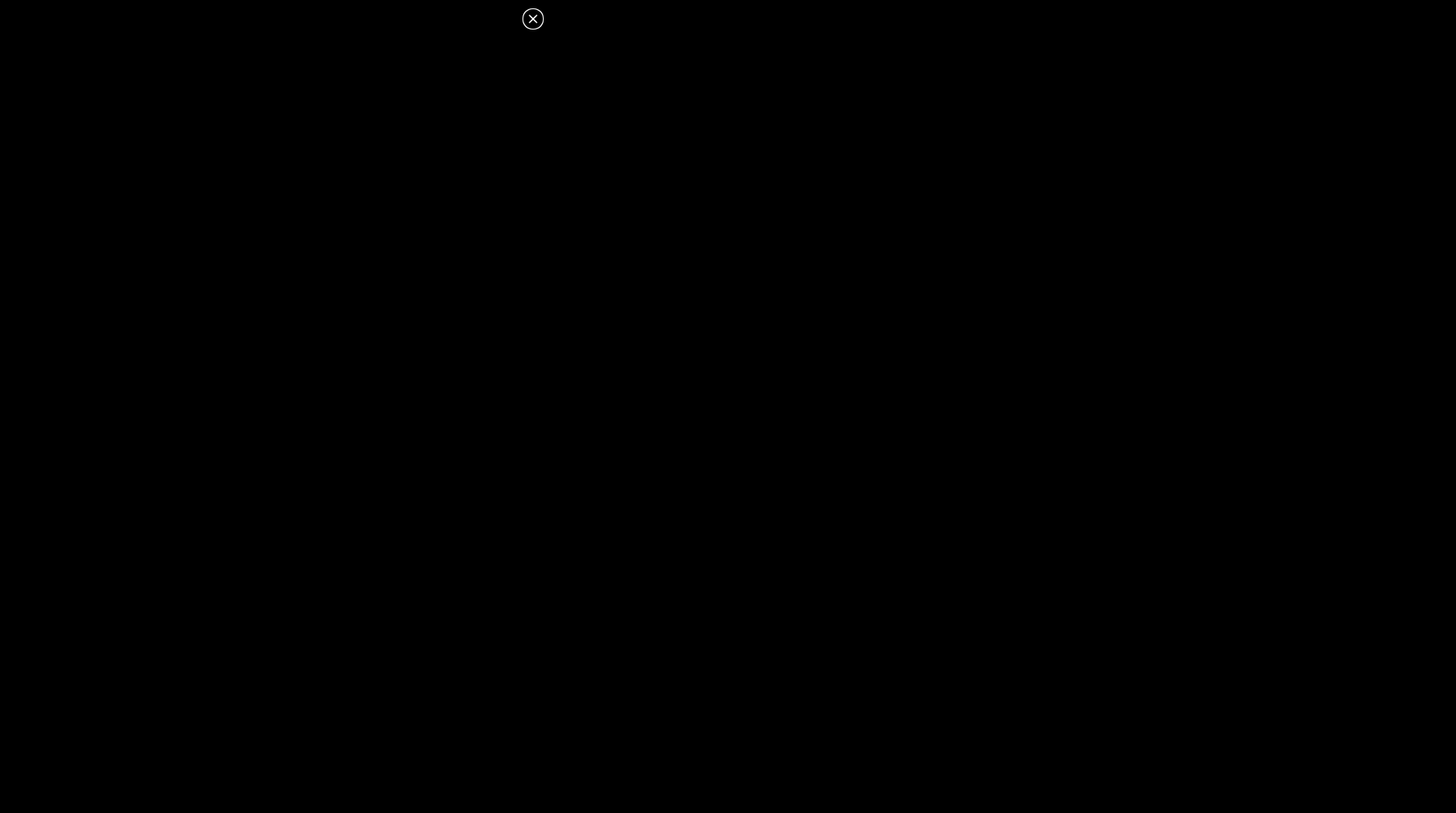
click at [530, 20] on icon at bounding box center [533, 18] width 18 height 18
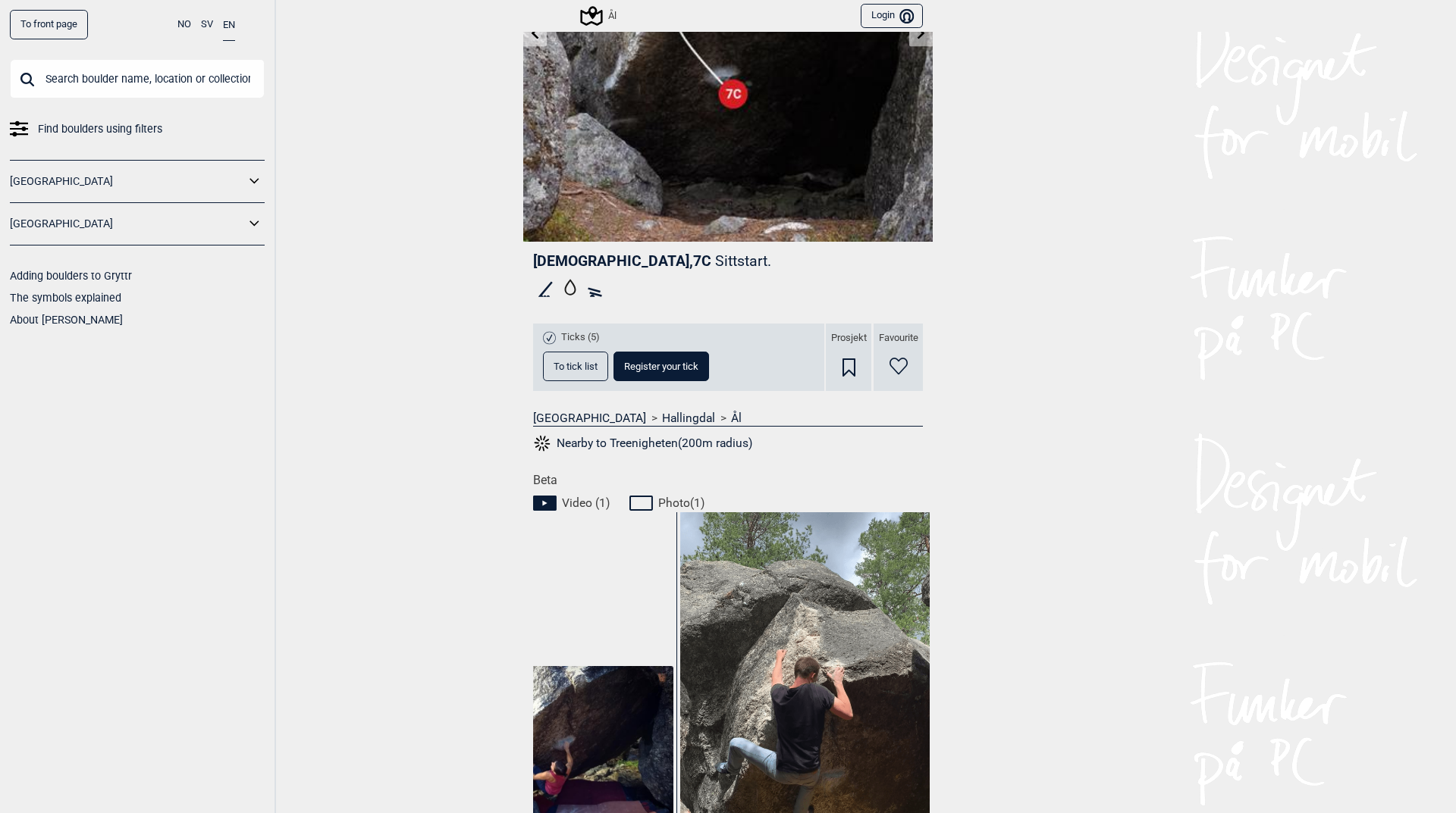
click at [560, 358] on button "To tick list" at bounding box center [576, 366] width 65 height 29
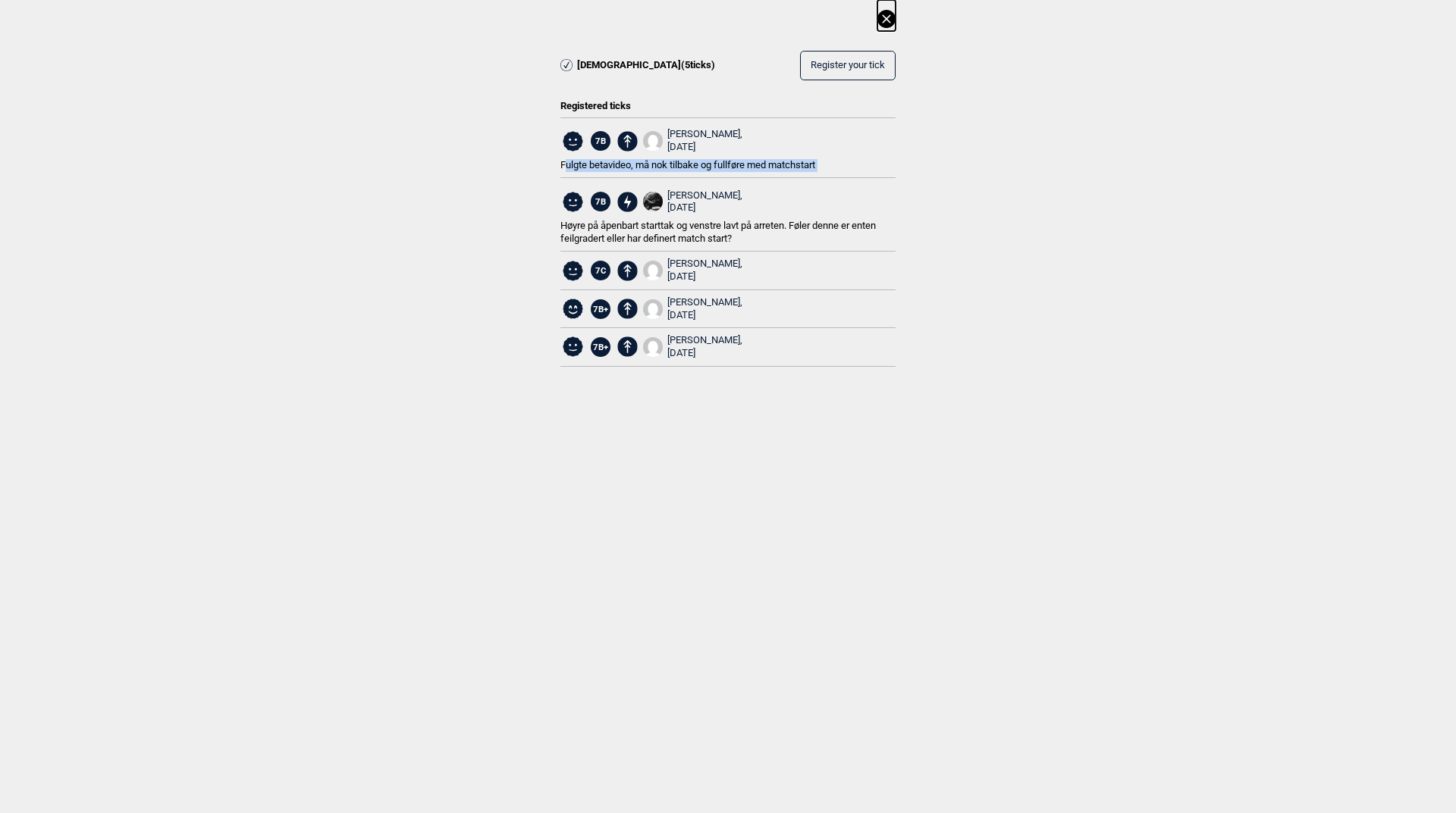
drag, startPoint x: 565, startPoint y: 164, endPoint x: 550, endPoint y: 206, distance: 44.6
click at [550, 206] on div "Treenigheten ( 5 ticks) Register your tick Registered ticks 7B [PERSON_NAME], […" at bounding box center [728, 195] width 1456 height 391
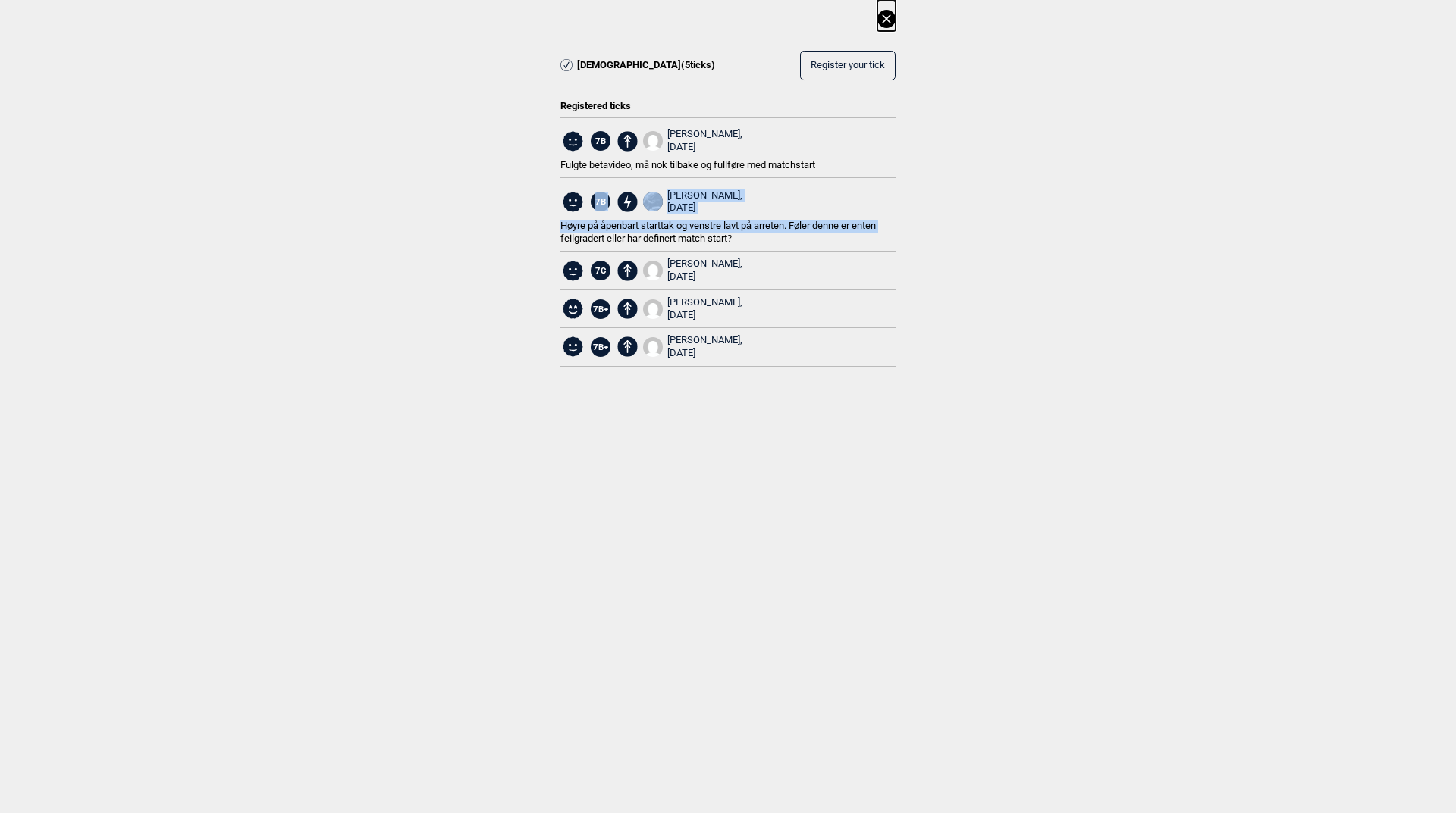
drag, startPoint x: 547, startPoint y: 219, endPoint x: 558, endPoint y: 245, distance: 28.2
click at [558, 245] on div "Treenigheten ( 5 ticks) Register your tick Registered ticks 7B [PERSON_NAME], […" at bounding box center [728, 195] width 1456 height 391
click at [568, 237] on span "Høyre på åpenbart starttak og venstre lavt på arreten. Føler denne er enten fei…" at bounding box center [718, 232] width 316 height 24
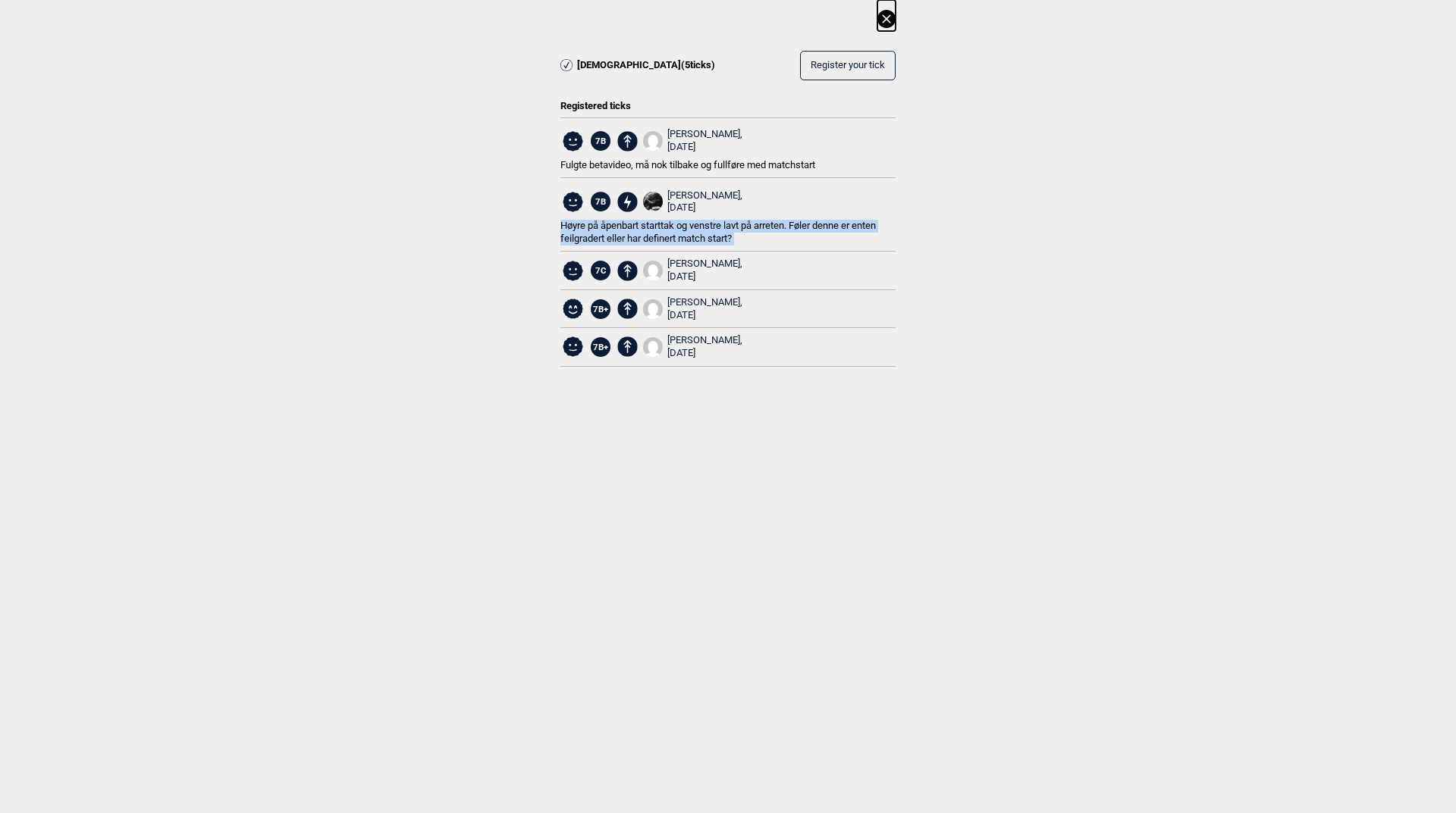
click at [535, 243] on div "Treenigheten ( 5 ticks) Register your tick Registered ticks 7B [PERSON_NAME], […" at bounding box center [728, 195] width 1456 height 391
drag, startPoint x: 540, startPoint y: 226, endPoint x: 802, endPoint y: 239, distance: 262.3
click at [802, 239] on div "Treenigheten ( 5 ticks) Register your tick Registered ticks 7B [PERSON_NAME], […" at bounding box center [728, 195] width 1456 height 391
click at [802, 239] on div "Høyre på åpenbart starttak og venstre lavt på arreten. Føler denne er enten fei…" at bounding box center [727, 233] width 335 height 26
